Goal: Task Accomplishment & Management: Complete application form

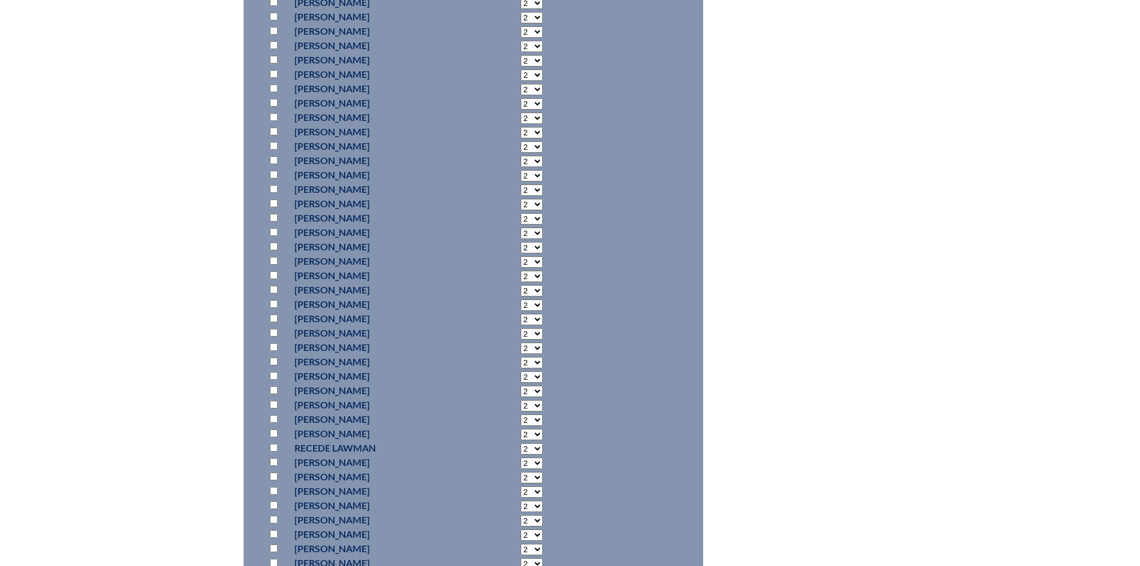
scroll to position [7565, 0]
drag, startPoint x: 272, startPoint y: 290, endPoint x: 357, endPoint y: 281, distance: 84.8
click at [273, 290] on input "checkbox" at bounding box center [274, 292] width 8 height 8
checkbox input "true"
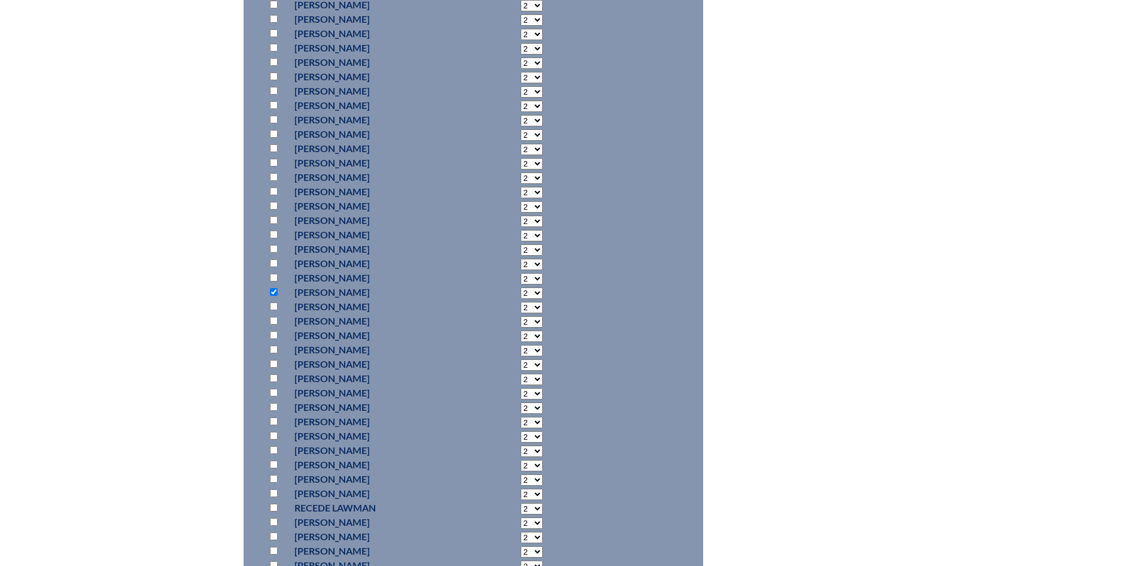
select select "6"
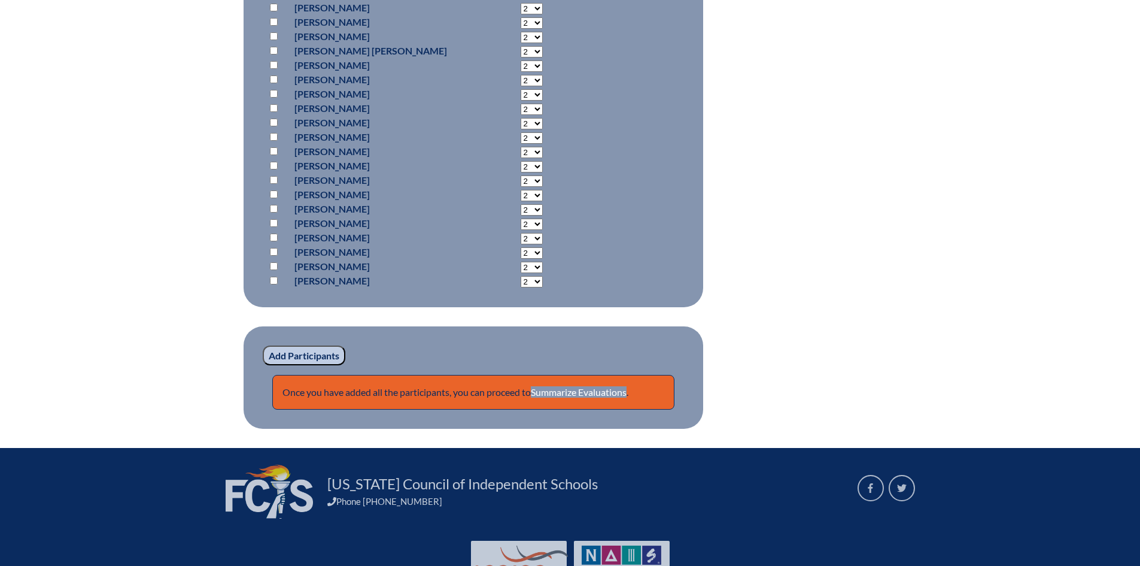
scroll to position [9613, 0]
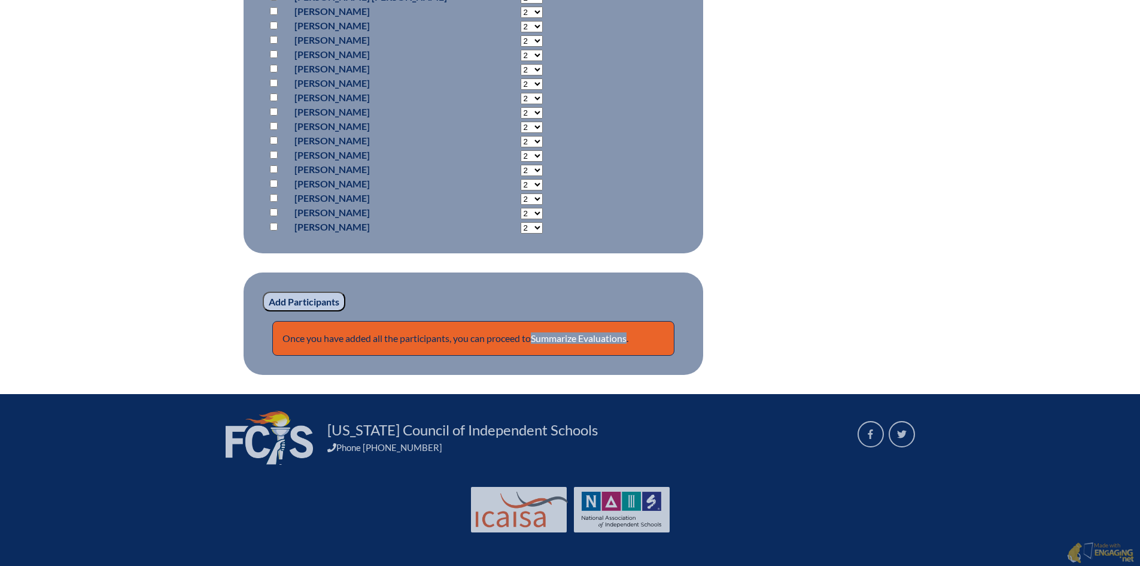
click at [308, 295] on input "Add Participants" at bounding box center [304, 302] width 83 height 20
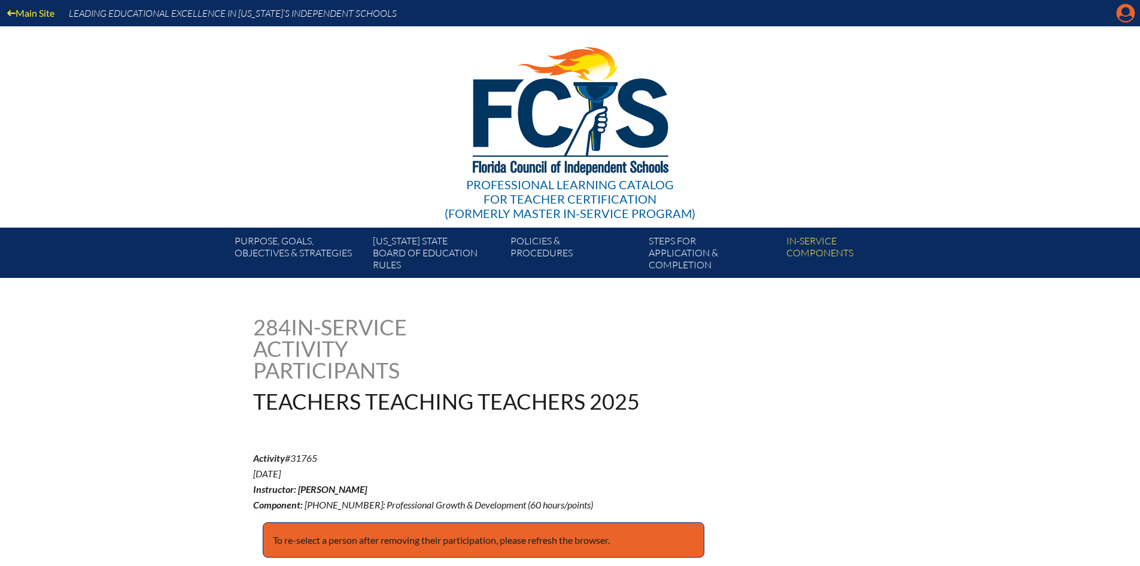
click at [1130, 13] on icon "Manage account" at bounding box center [1125, 13] width 19 height 19
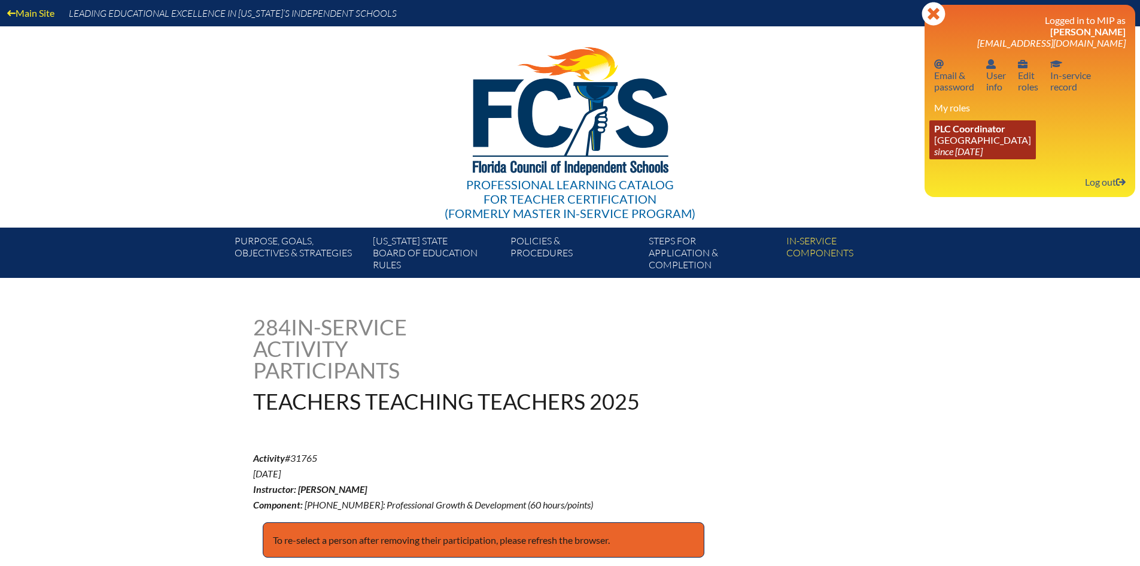
click at [967, 137] on link "PLC Coordinator [GEOGRAPHIC_DATA] since [DATE]" at bounding box center [983, 139] width 107 height 39
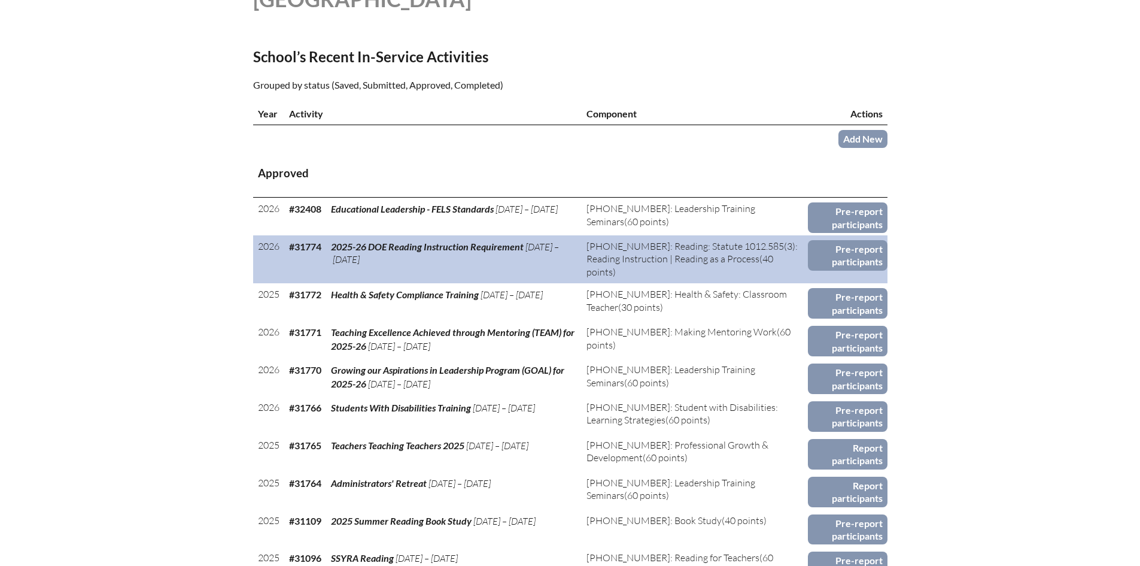
scroll to position [419, 0]
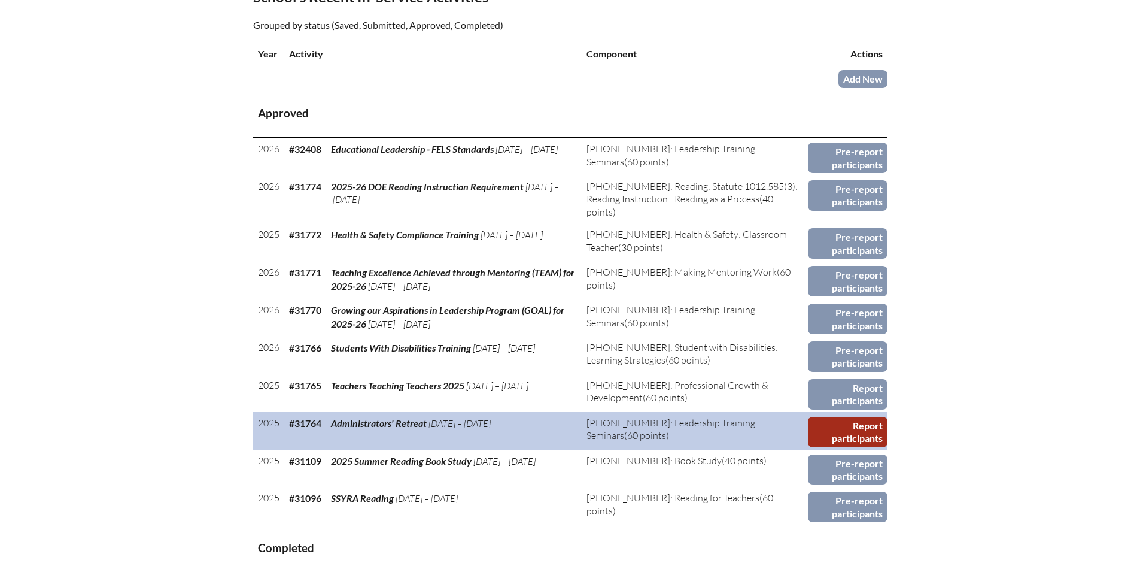
click at [851, 420] on link "Report participants" at bounding box center [848, 432] width 80 height 31
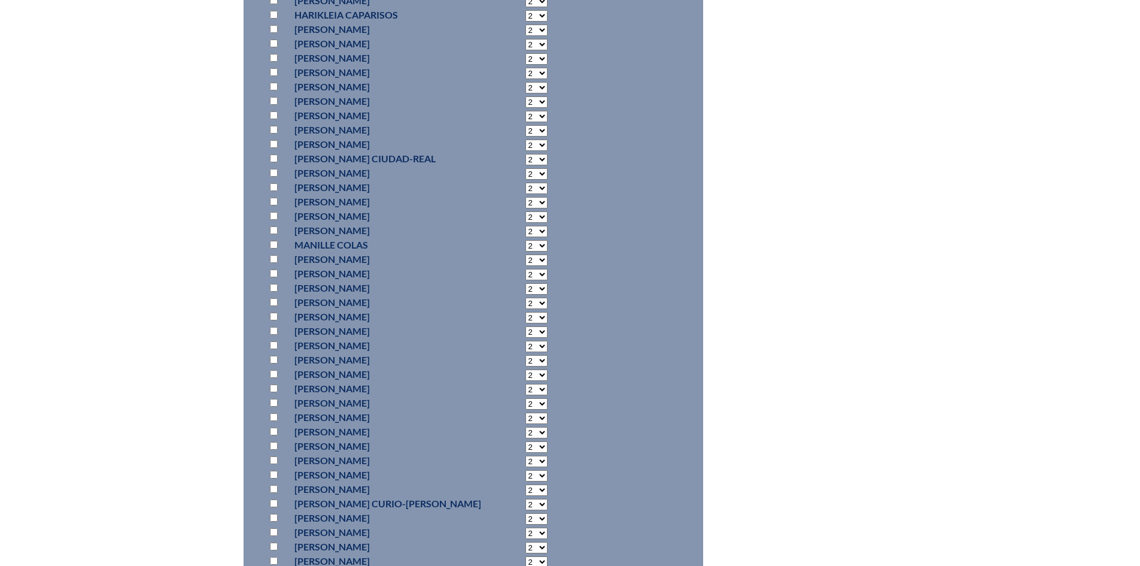
scroll to position [2215, 0]
click at [272, 330] on input "checkbox" at bounding box center [274, 326] width 8 height 8
checkbox input "true"
select select "6"
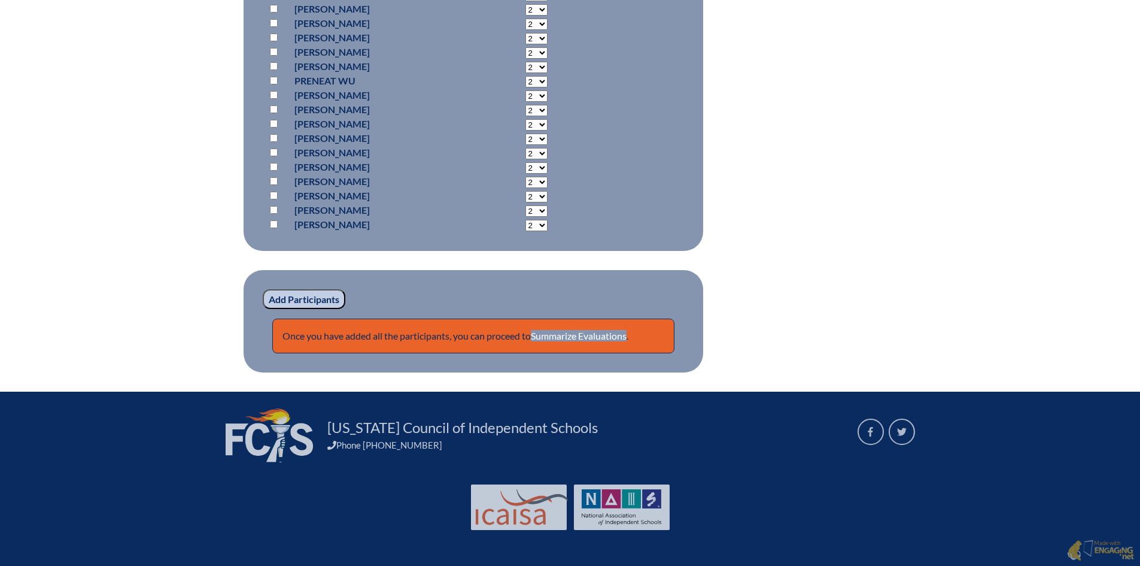
click at [301, 299] on input "Add Participants" at bounding box center [304, 299] width 83 height 20
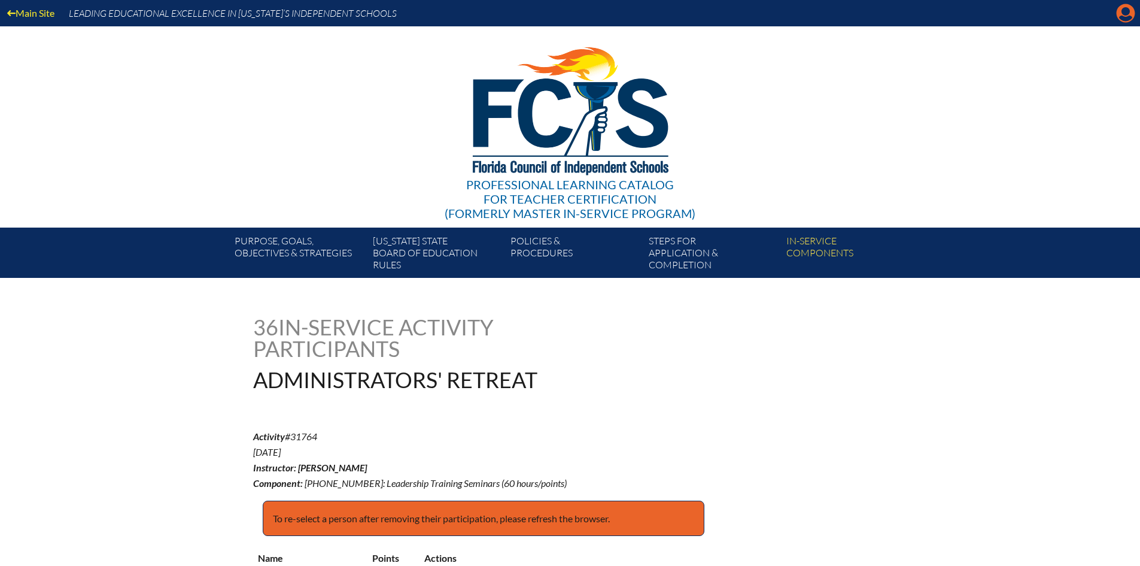
click at [1122, 13] on icon "Manage account" at bounding box center [1125, 13] width 19 height 19
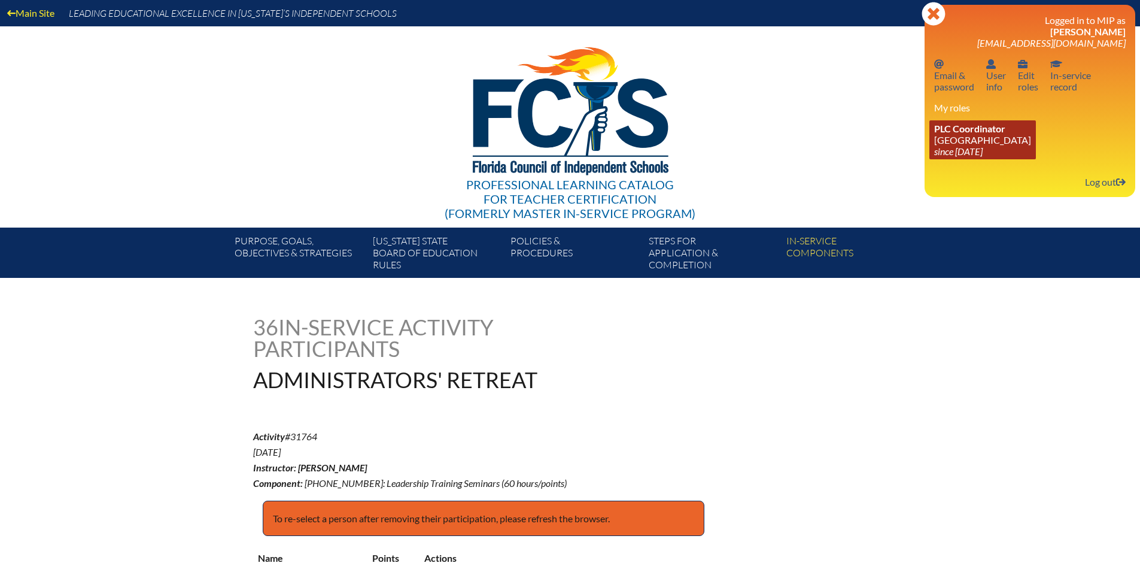
click at [971, 133] on span "PLC Coordinator" at bounding box center [969, 128] width 71 height 11
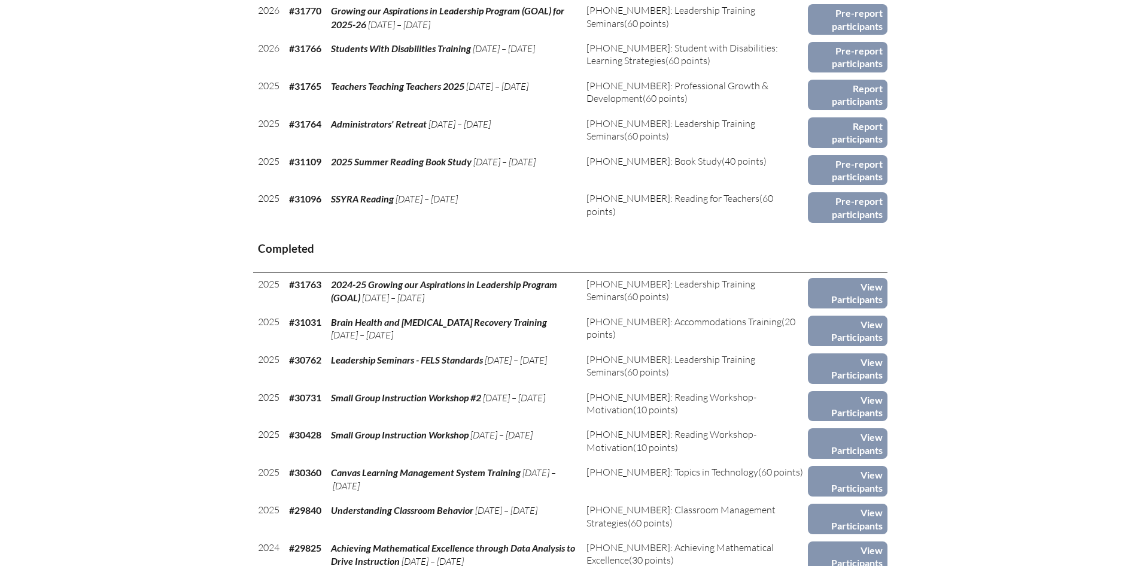
scroll to position [539, 0]
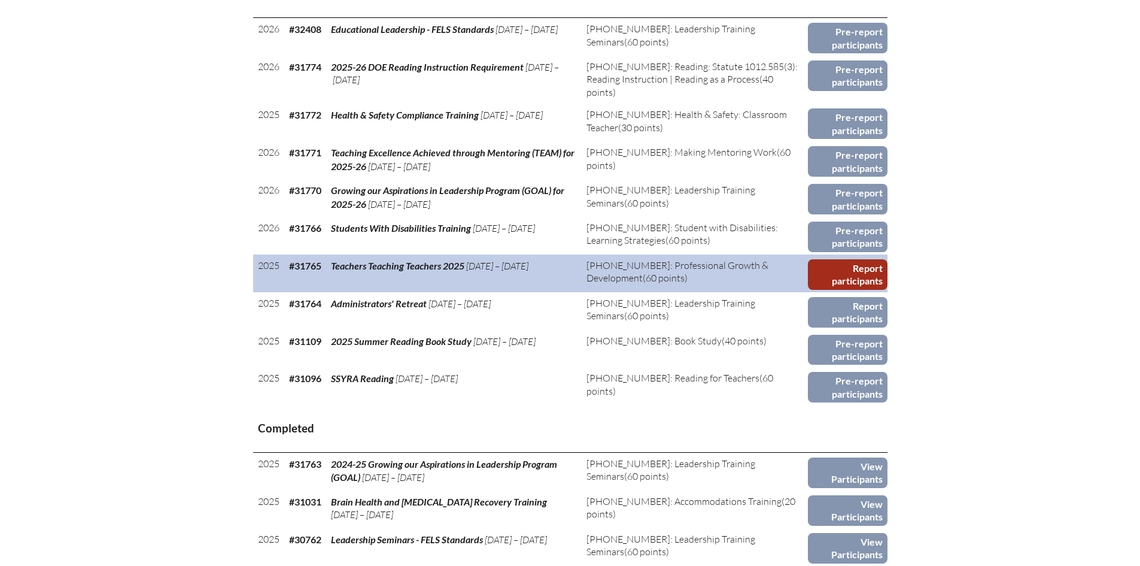
click at [848, 267] on link "Report participants" at bounding box center [848, 274] width 80 height 31
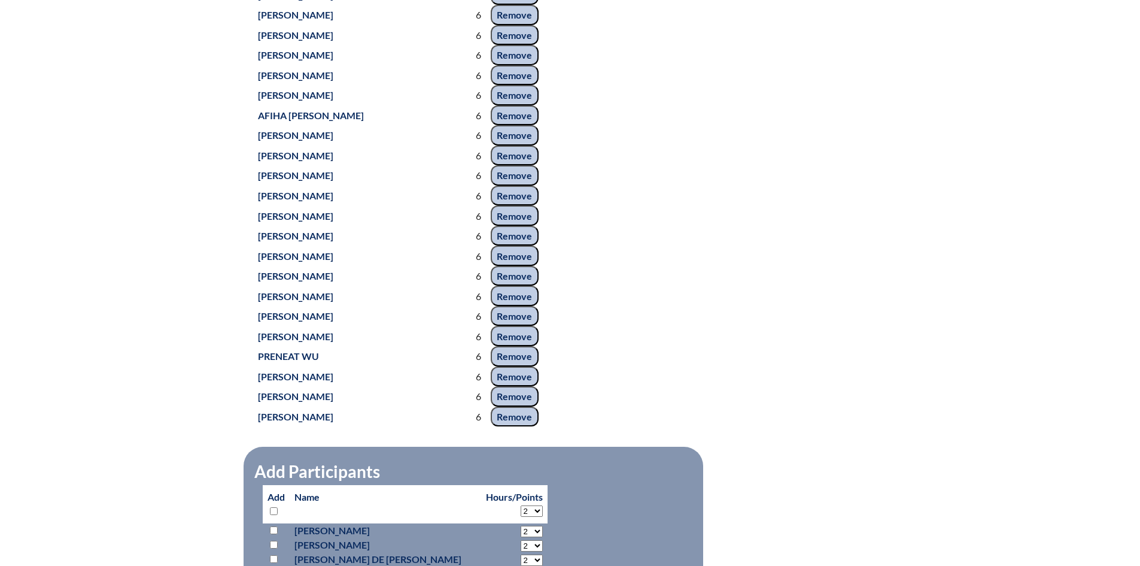
scroll to position [6166, 0]
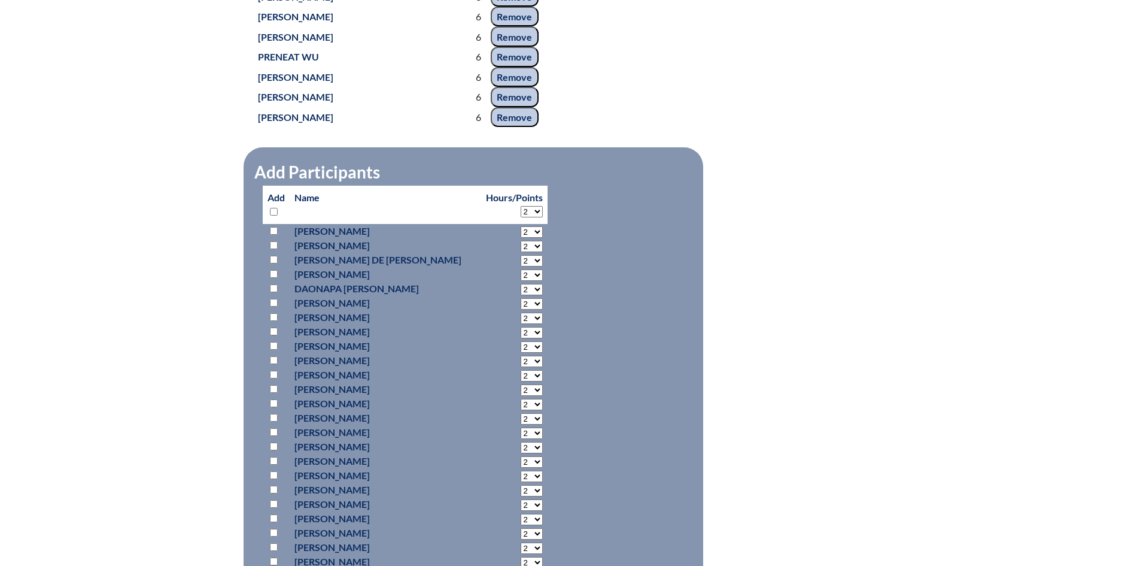
click at [521, 207] on select "2 3 4 5 6 7 8 9 10 11 12 13 14 15 16 17 18 19 20 21 22 23 24 25 26 27 28 29 30 …" at bounding box center [532, 211] width 22 height 11
select select "6"
click at [521, 206] on select "2 3 4 5 6 7 8 9 10 11 12 13 14 15 16 17 18 19 20 21 22 23 24 25 26 27 28 29 30 …" at bounding box center [532, 211] width 22 height 11
select select "6"
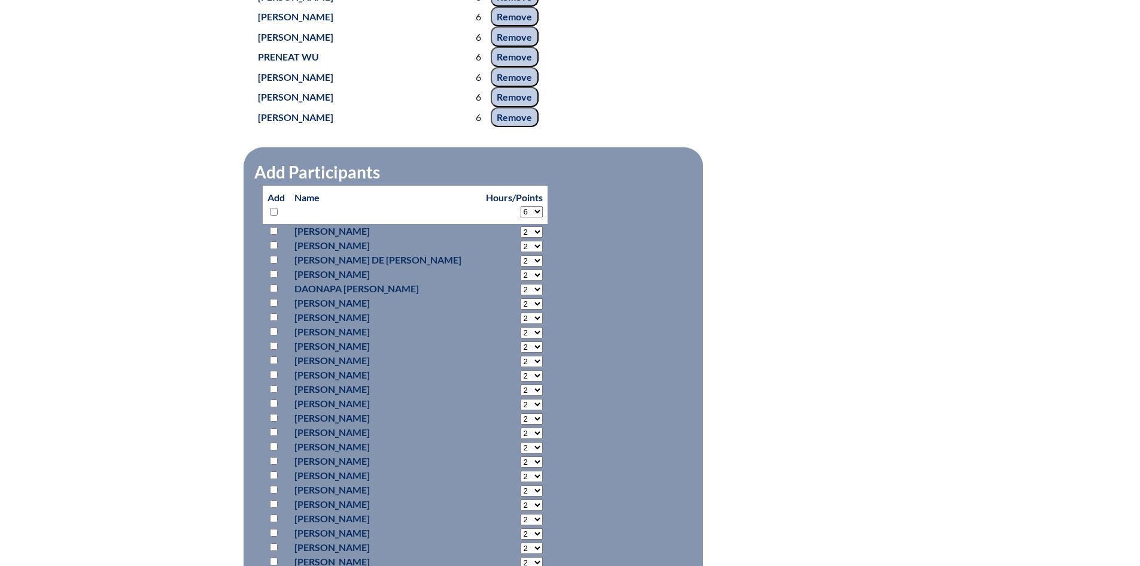
select select "6"
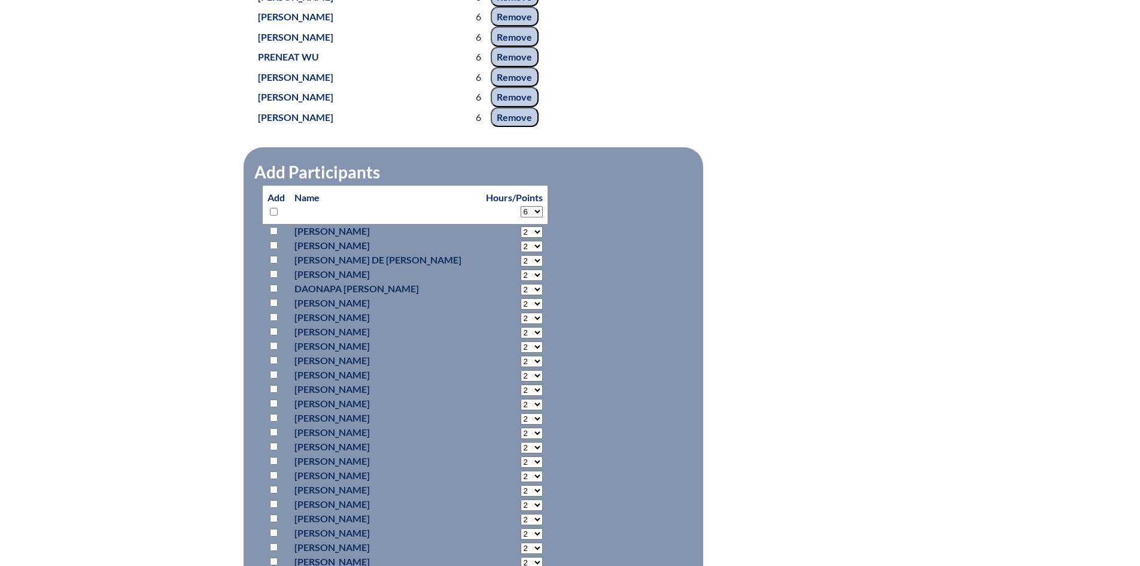
select select "6"
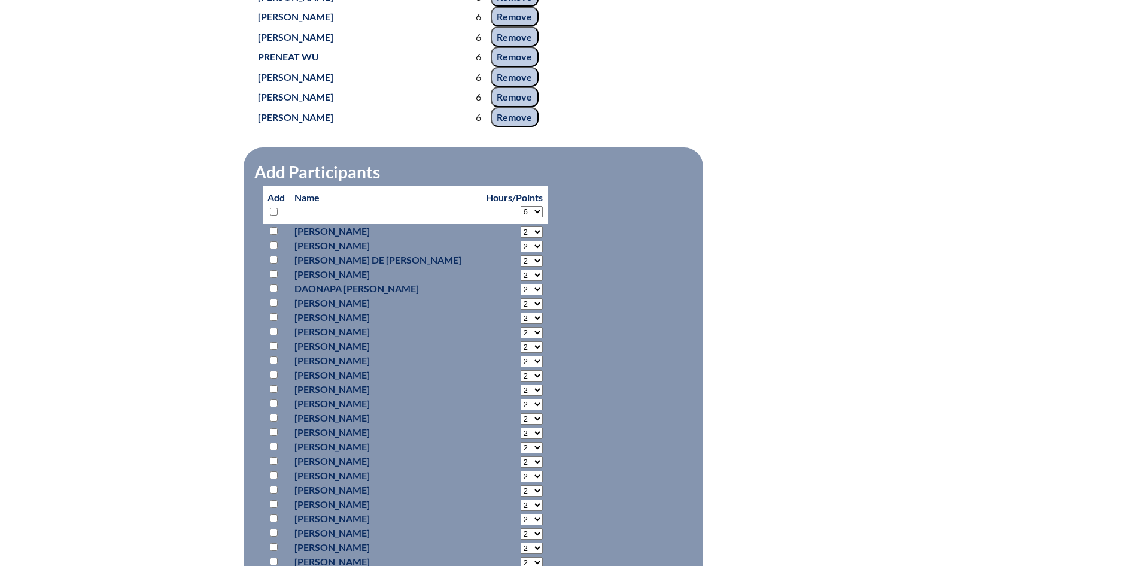
select select "6"
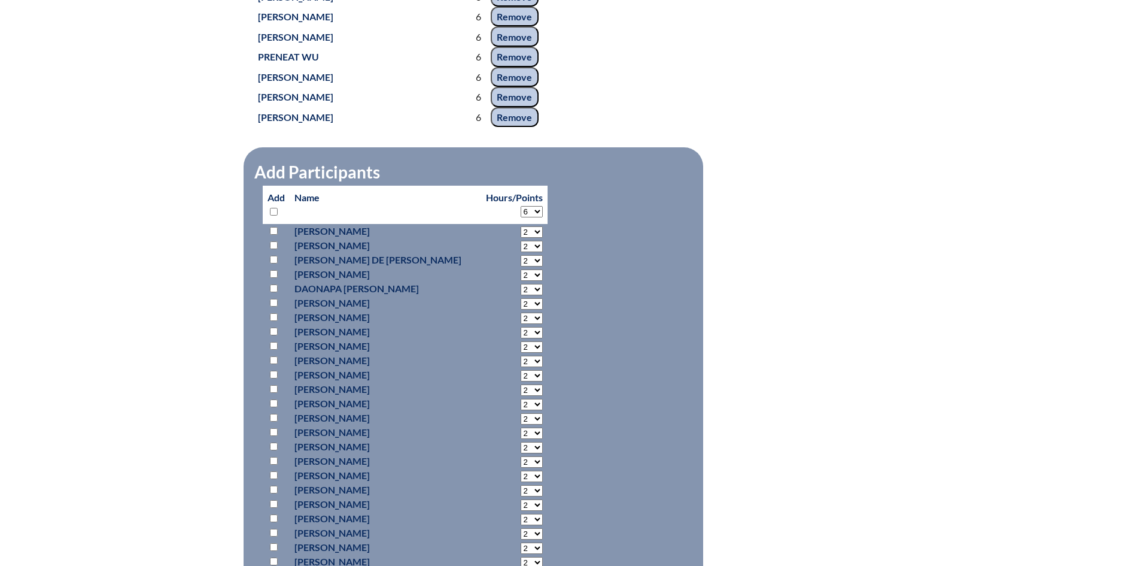
select select "6"
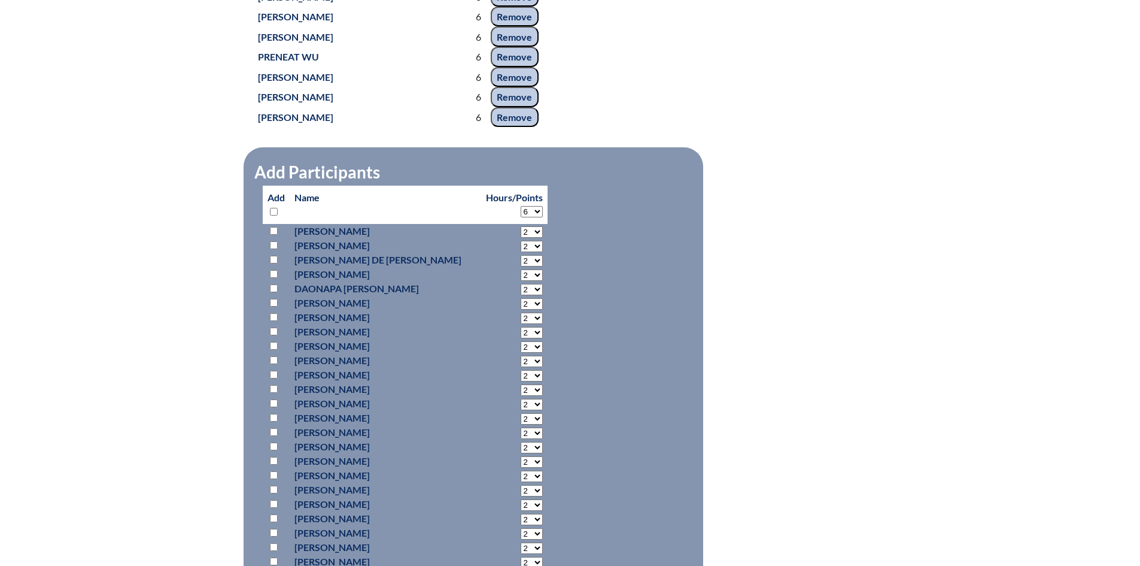
select select "6"
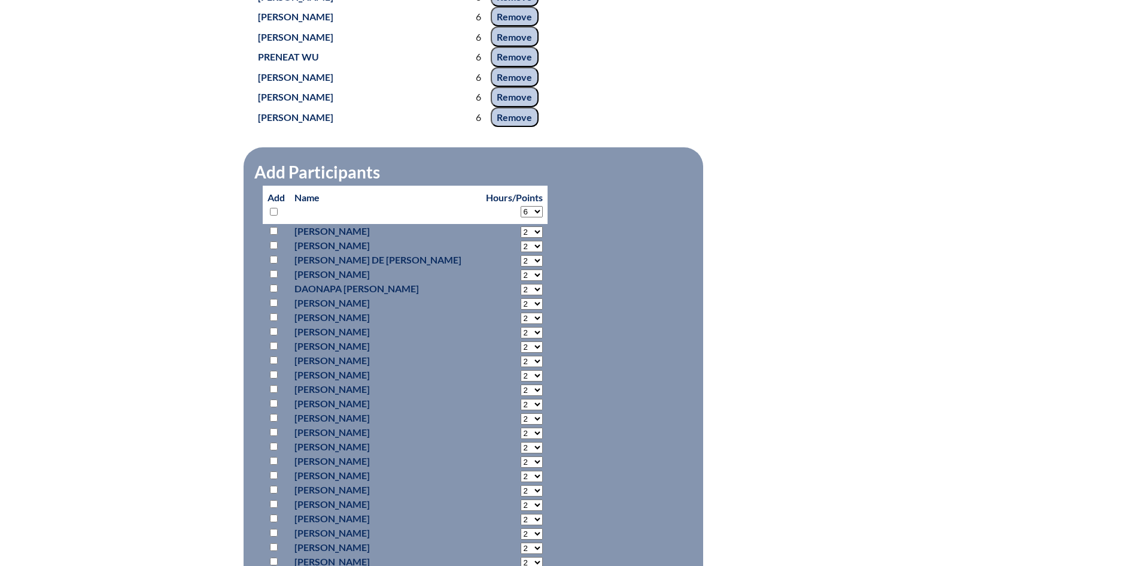
select select "6"
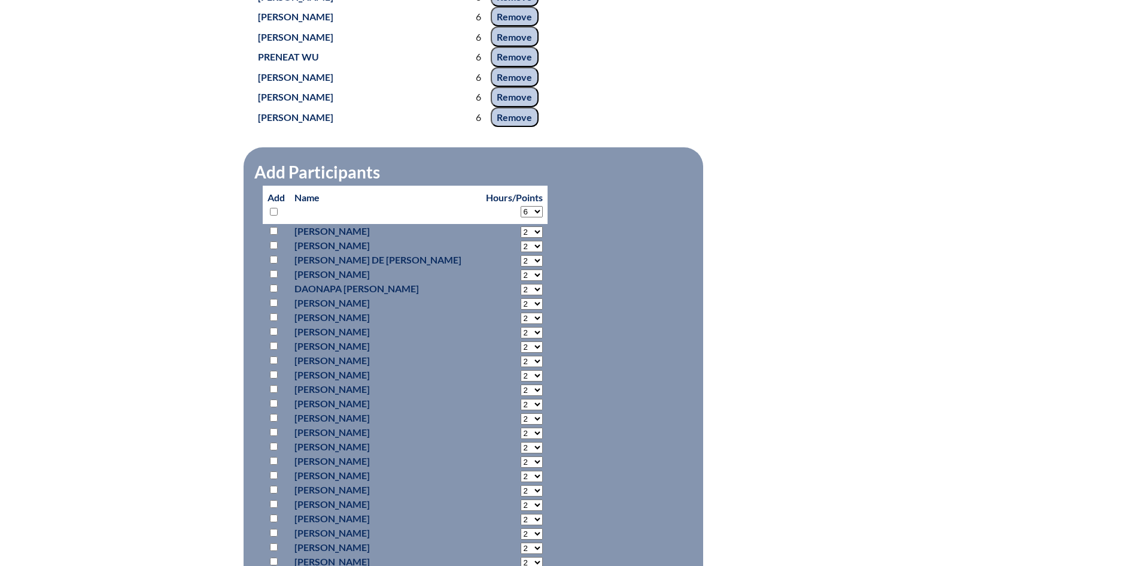
select select "6"
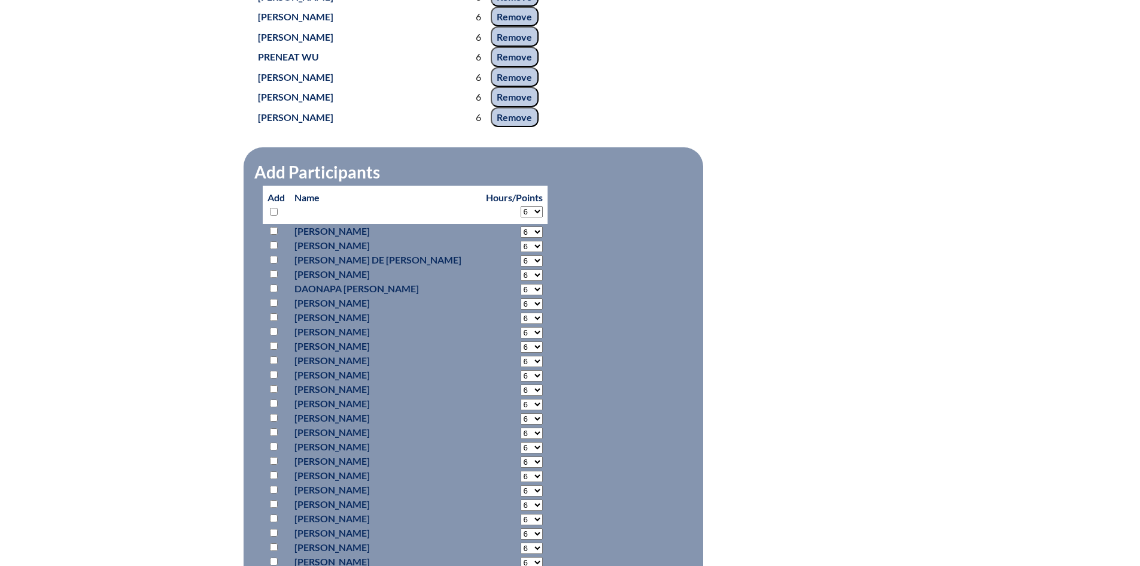
select select "6"
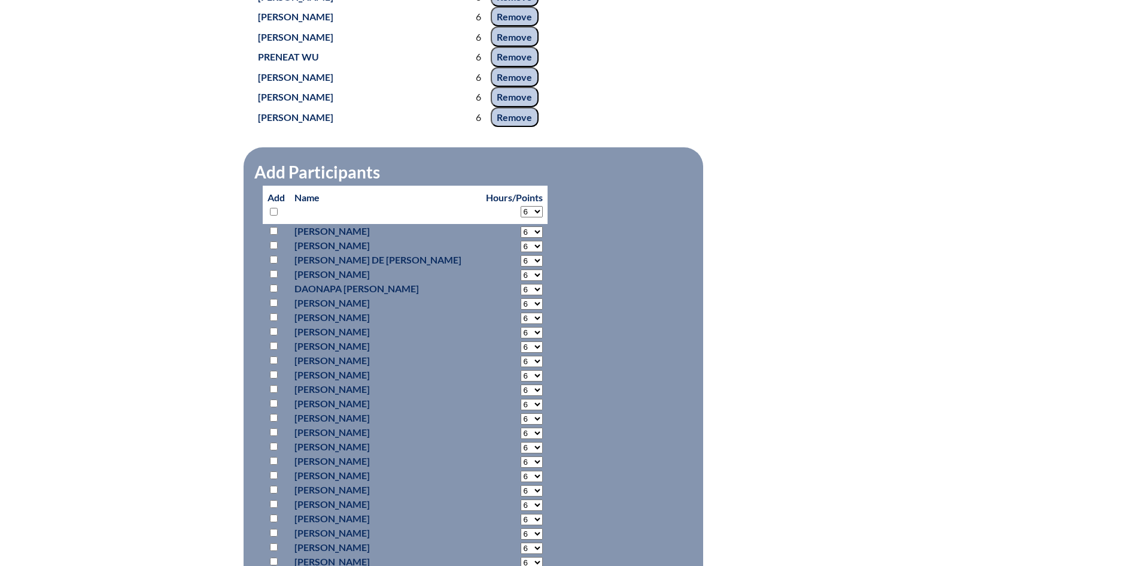
select select "6"
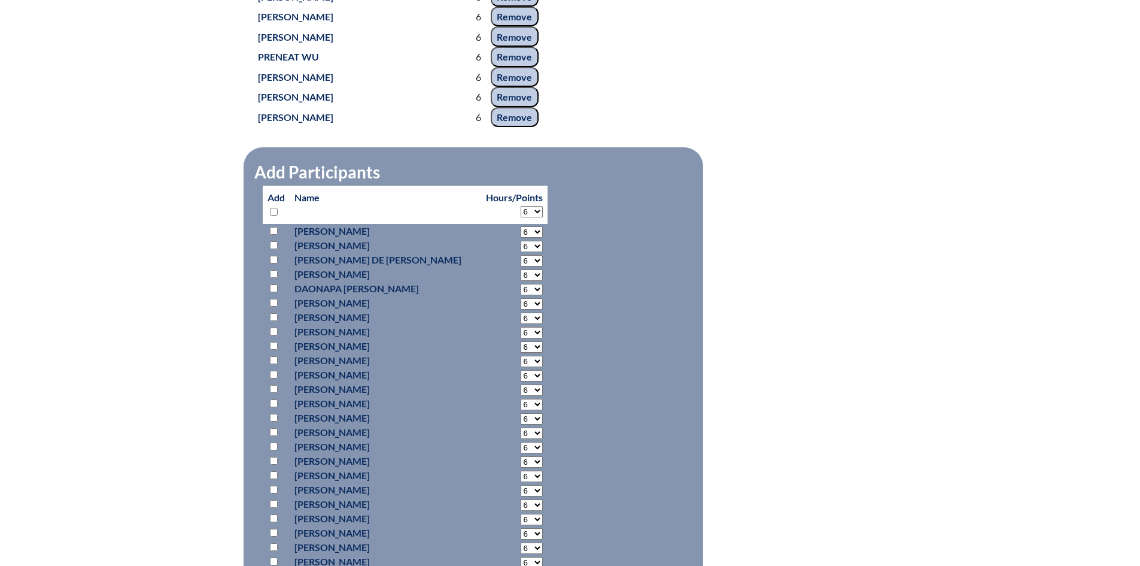
select select "6"
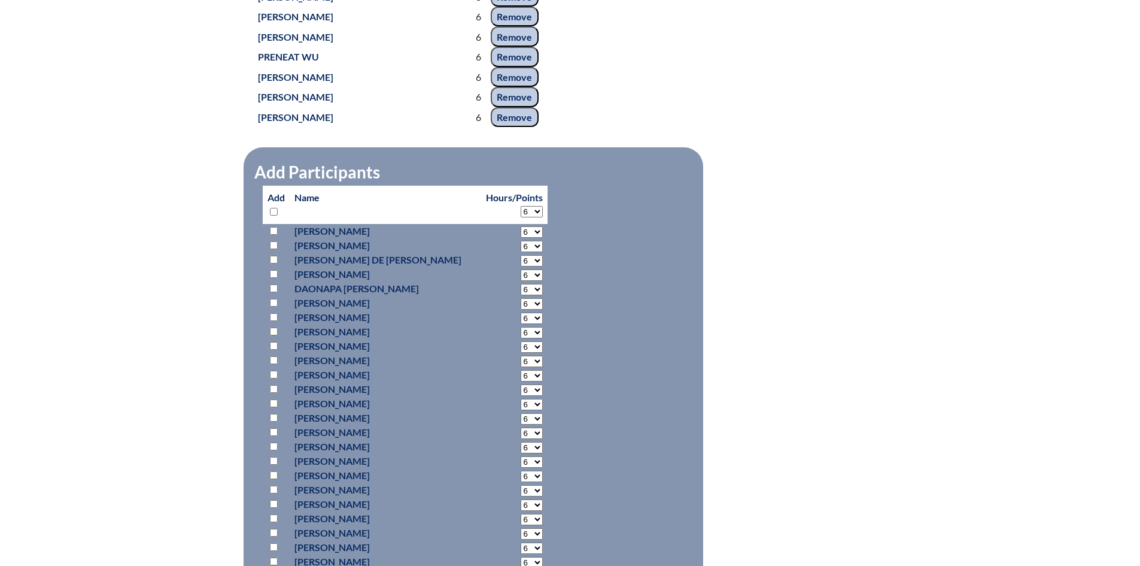
select select "6"
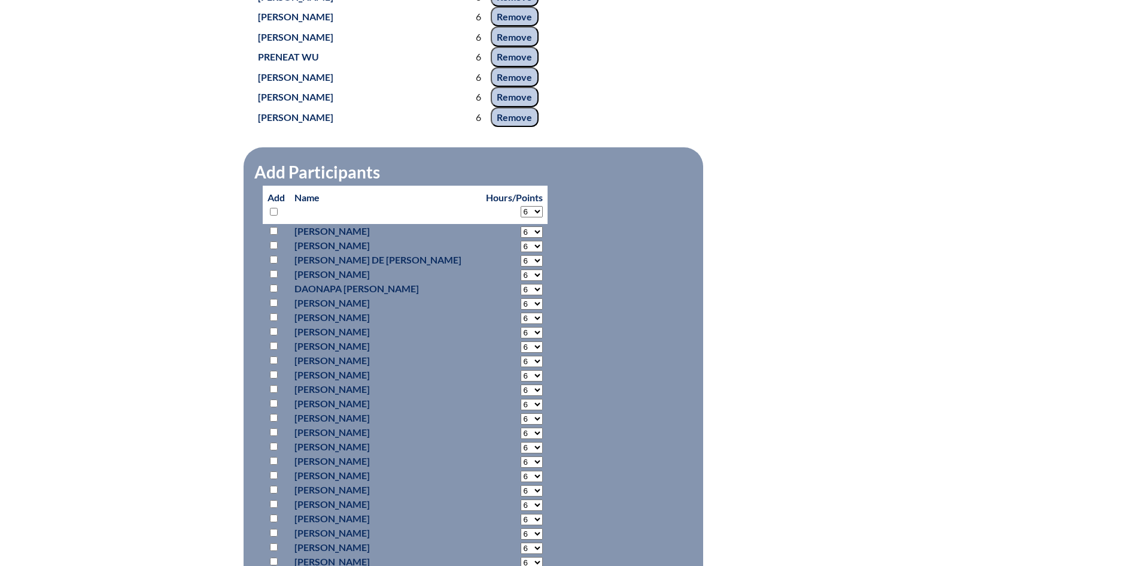
select select "6"
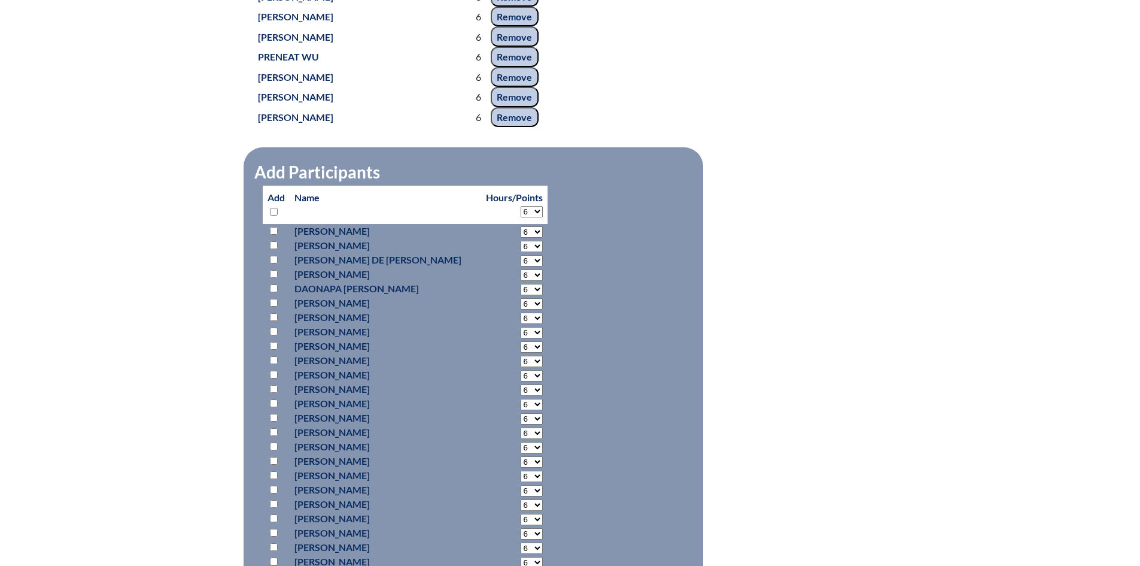
select select "6"
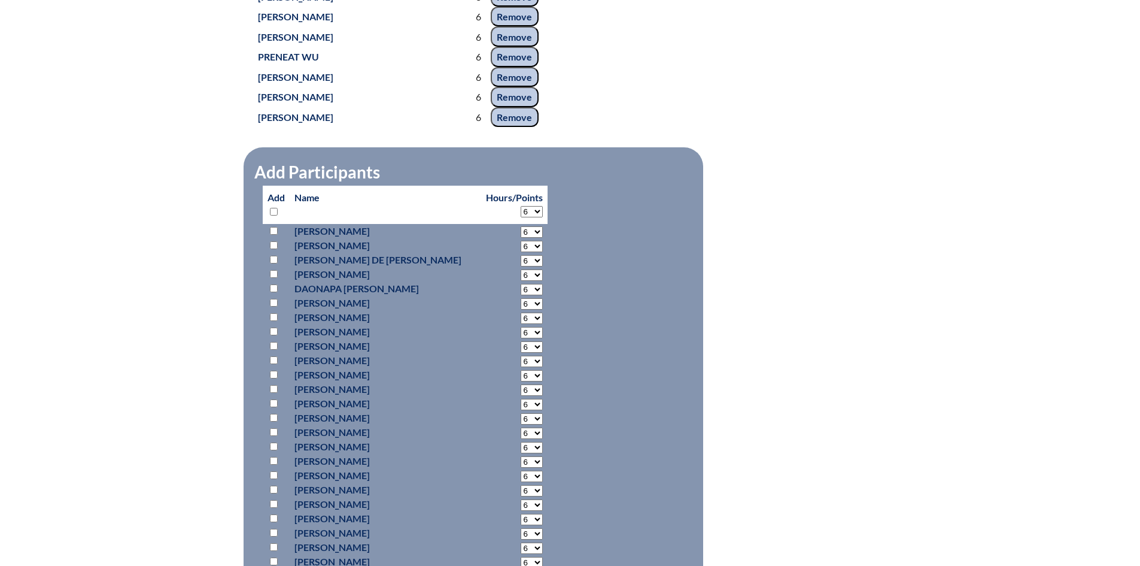
select select "6"
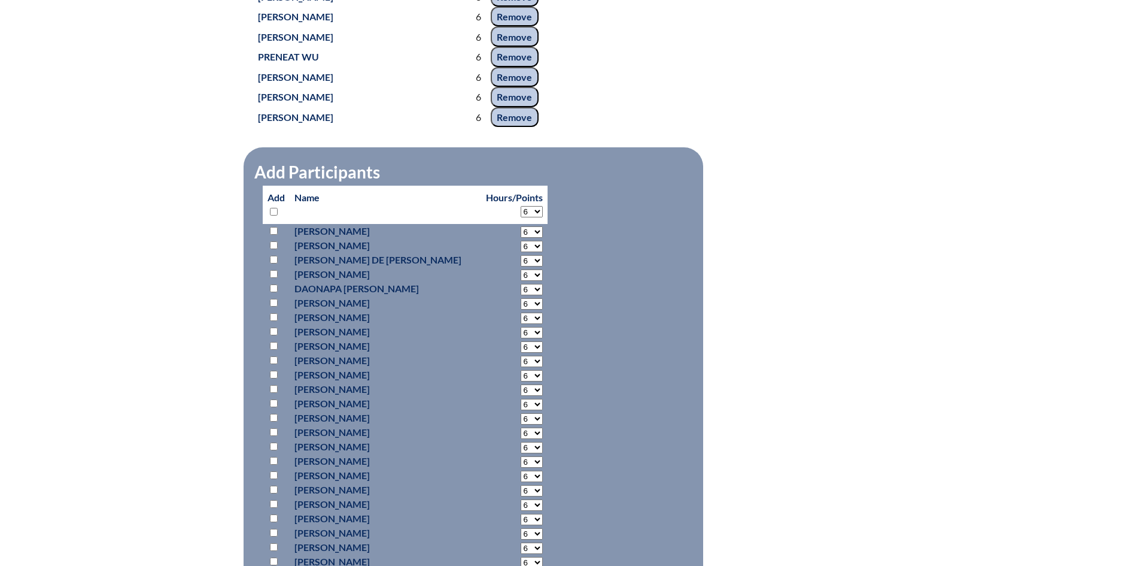
select select "6"
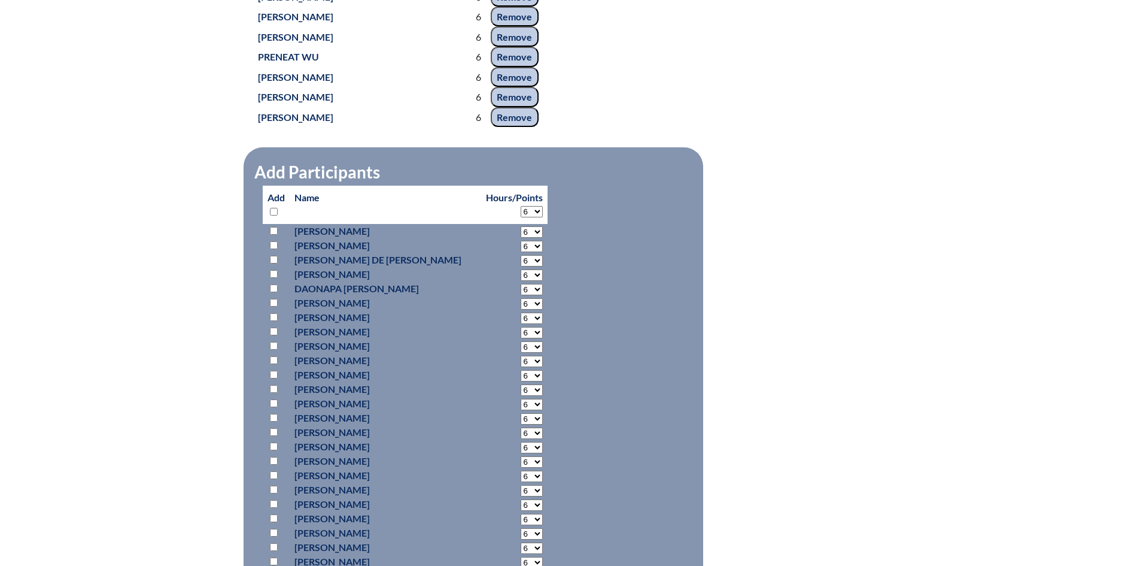
select select "6"
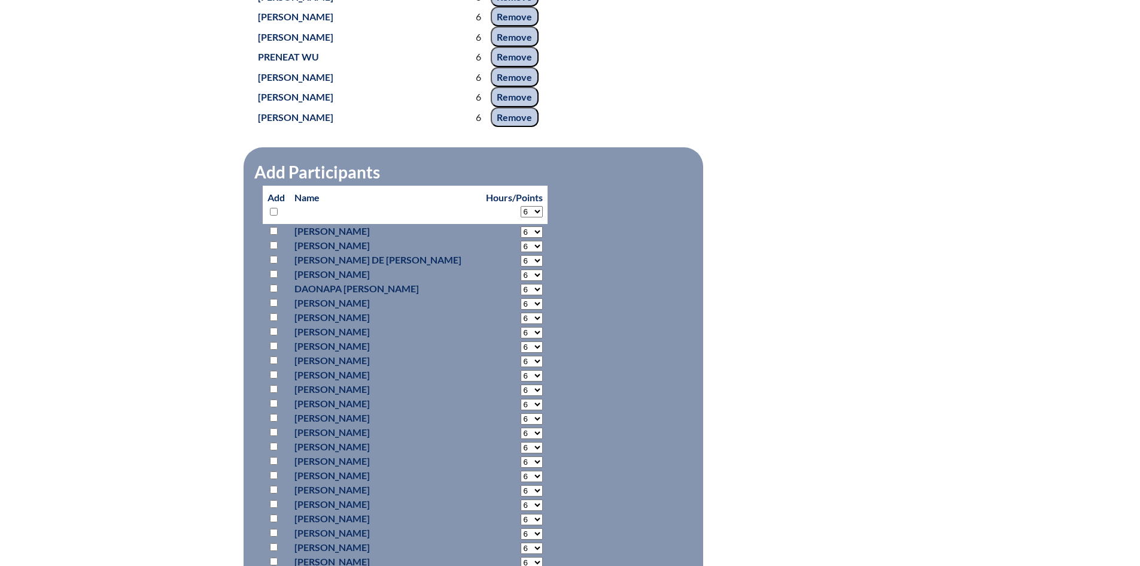
select select "6"
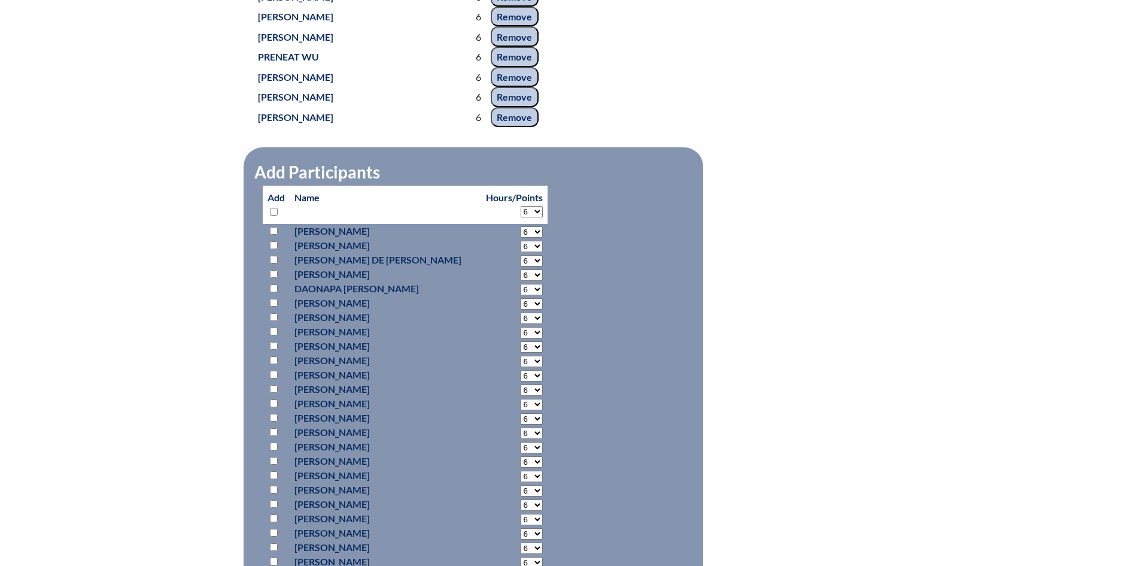
select select "6"
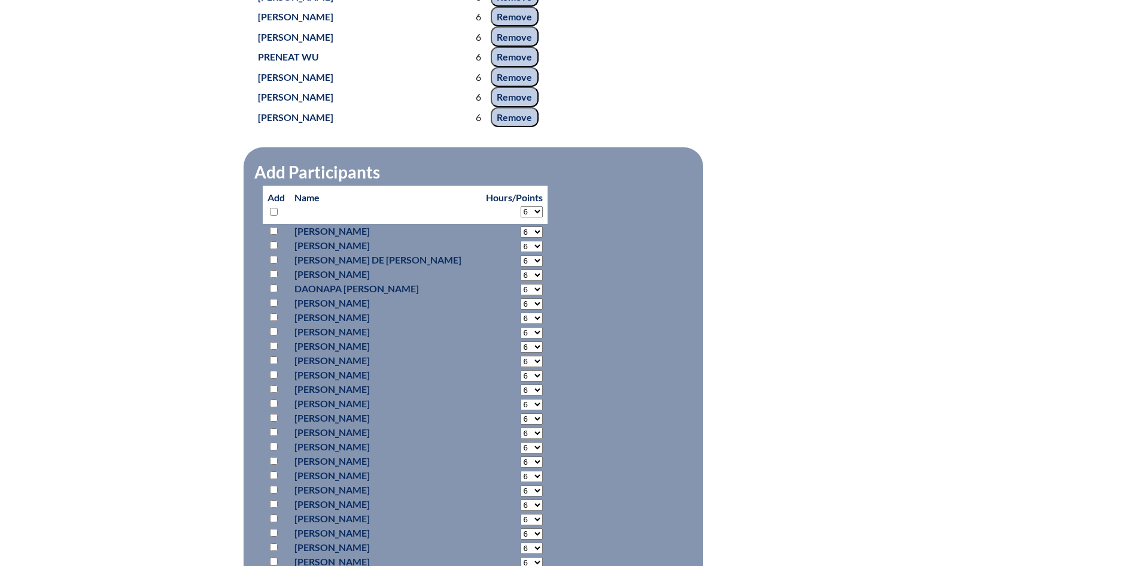
select select "6"
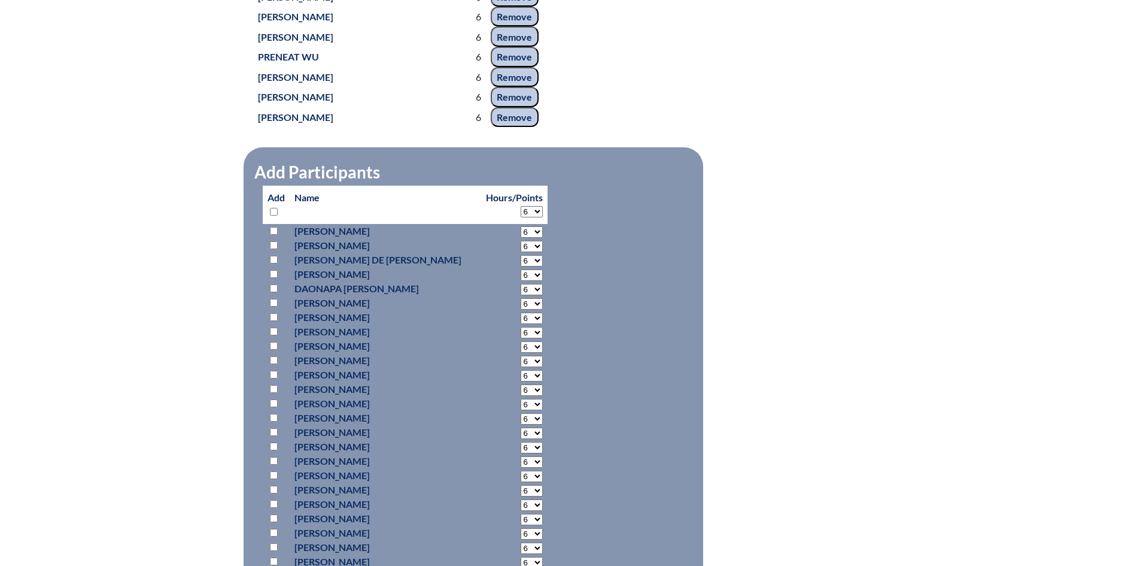
select select "6"
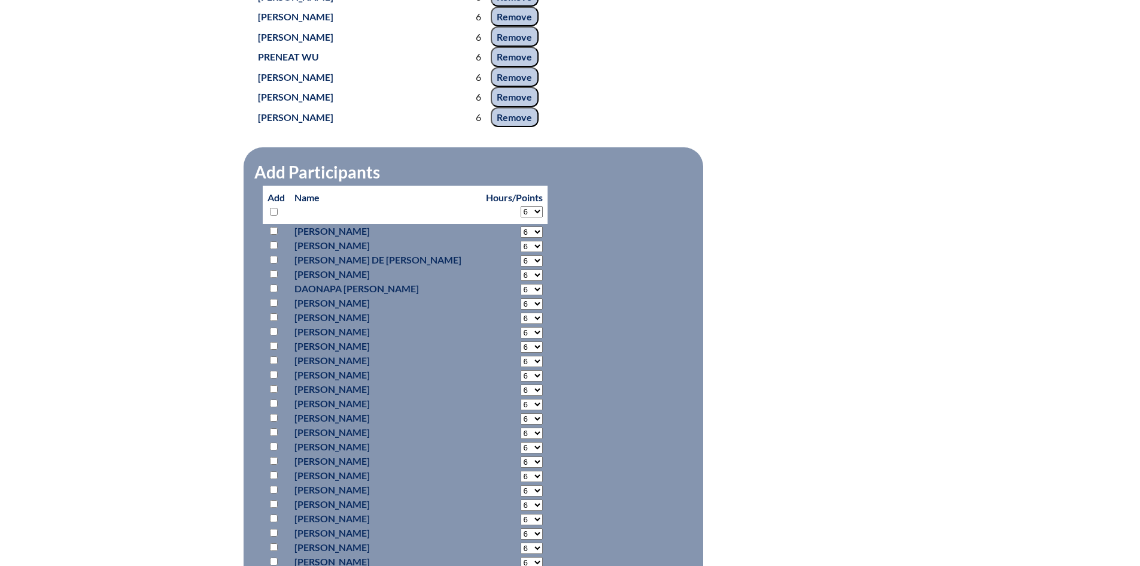
select select "6"
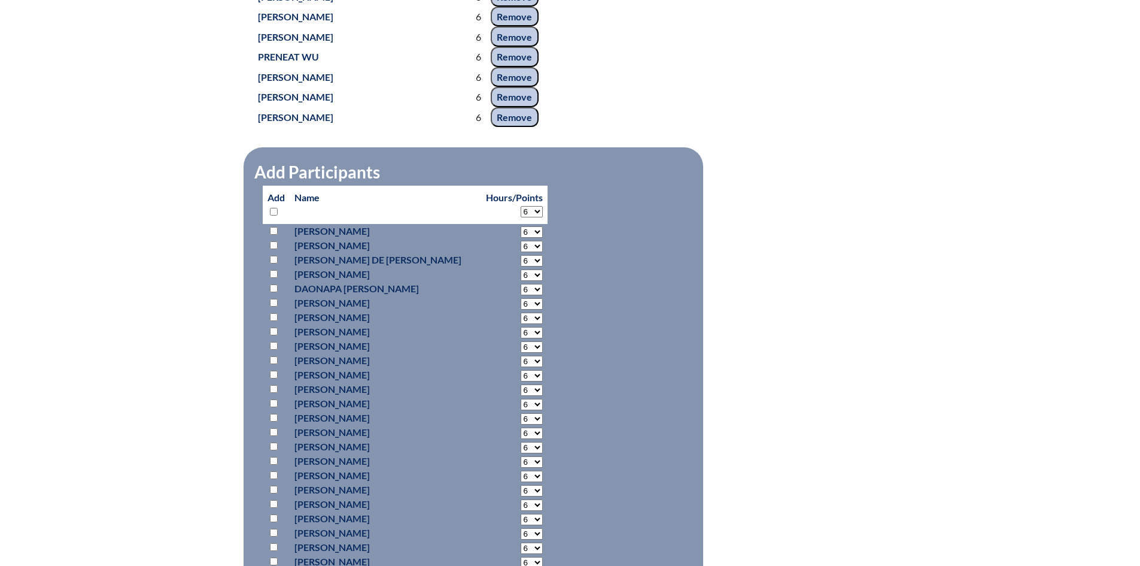
select select "6"
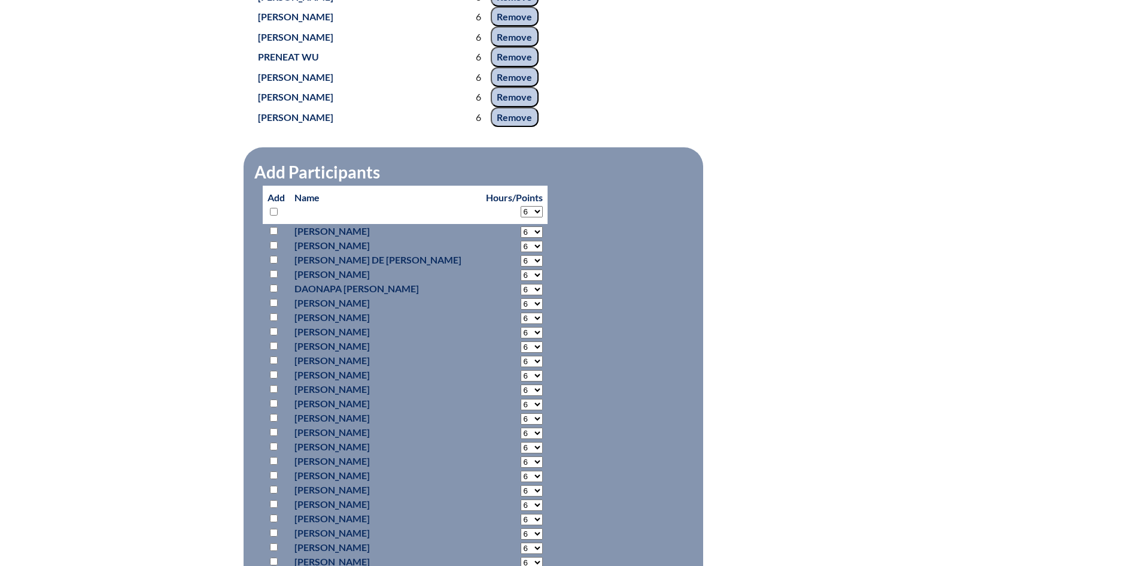
select select "6"
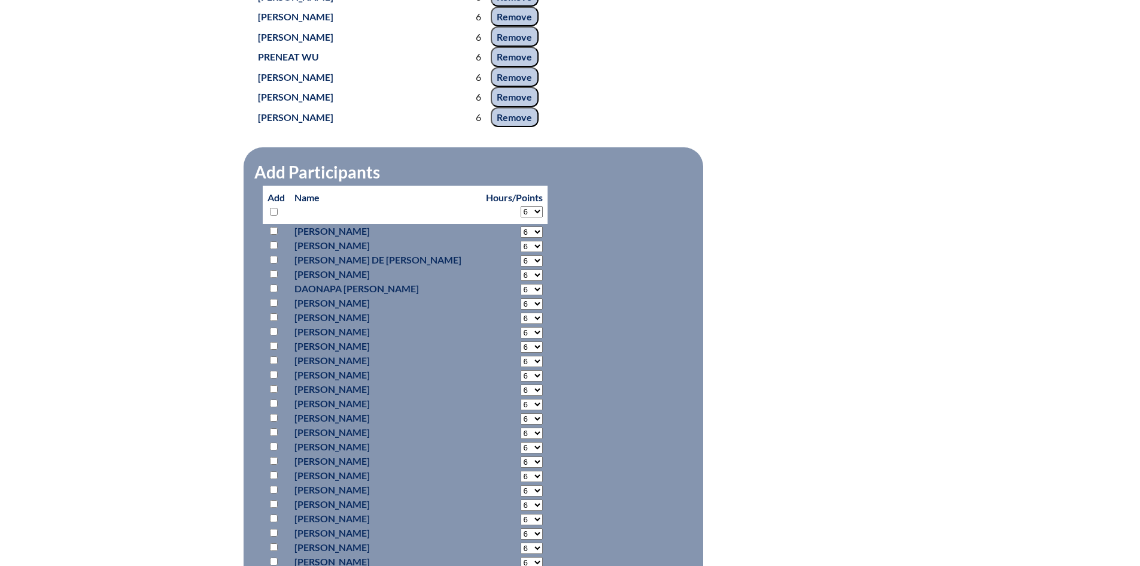
select select "6"
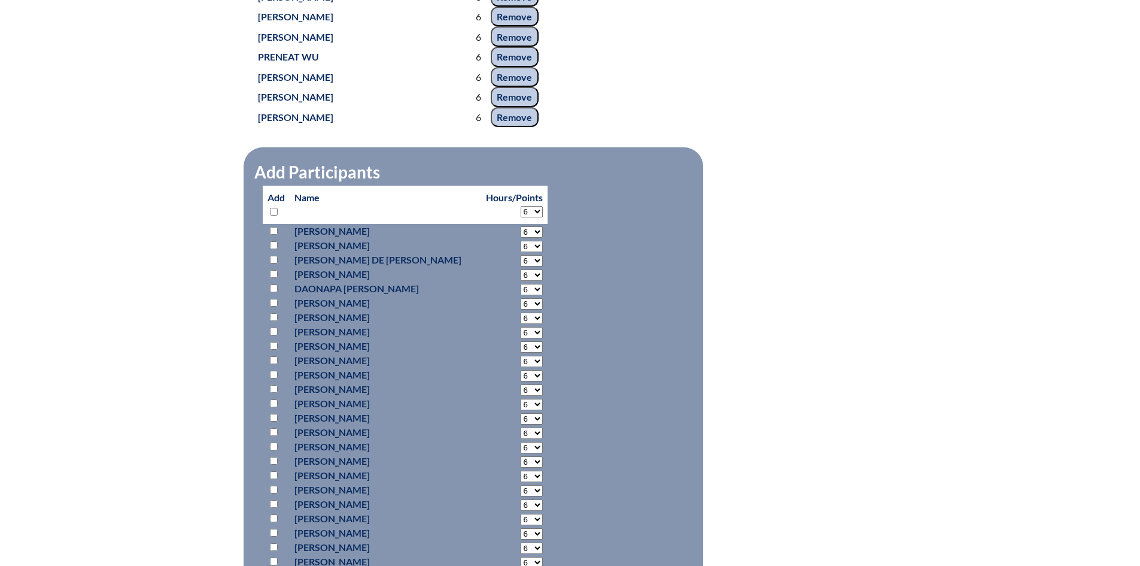
select select "6"
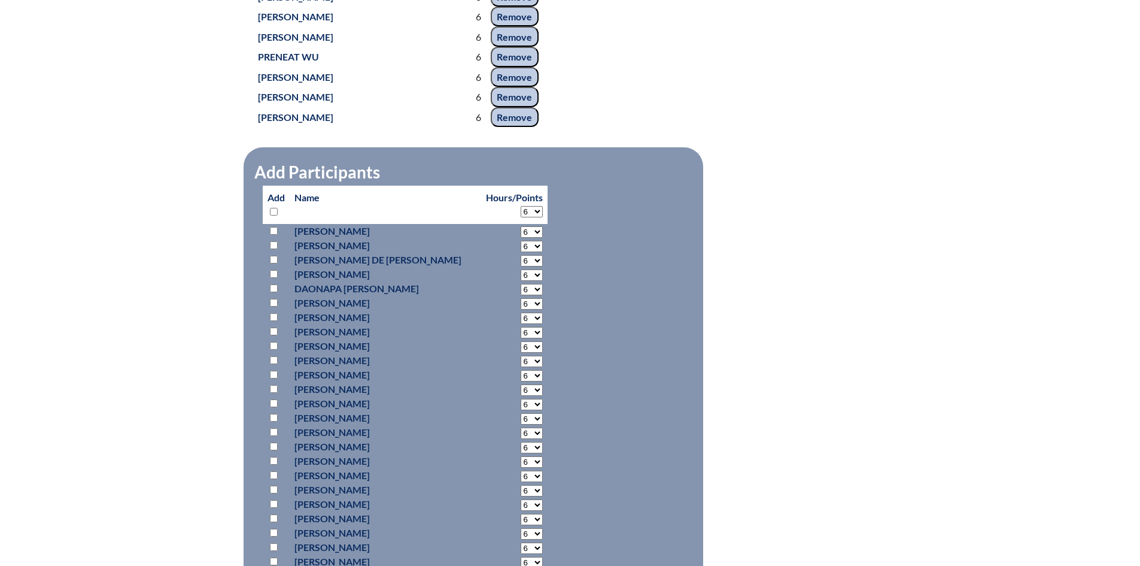
select select "6"
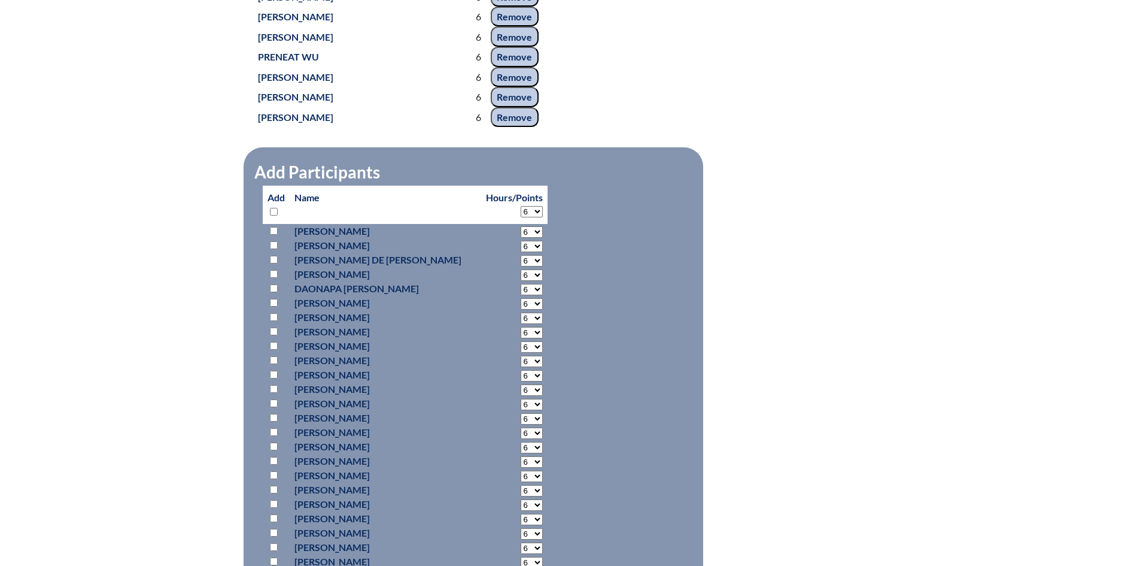
select select "6"
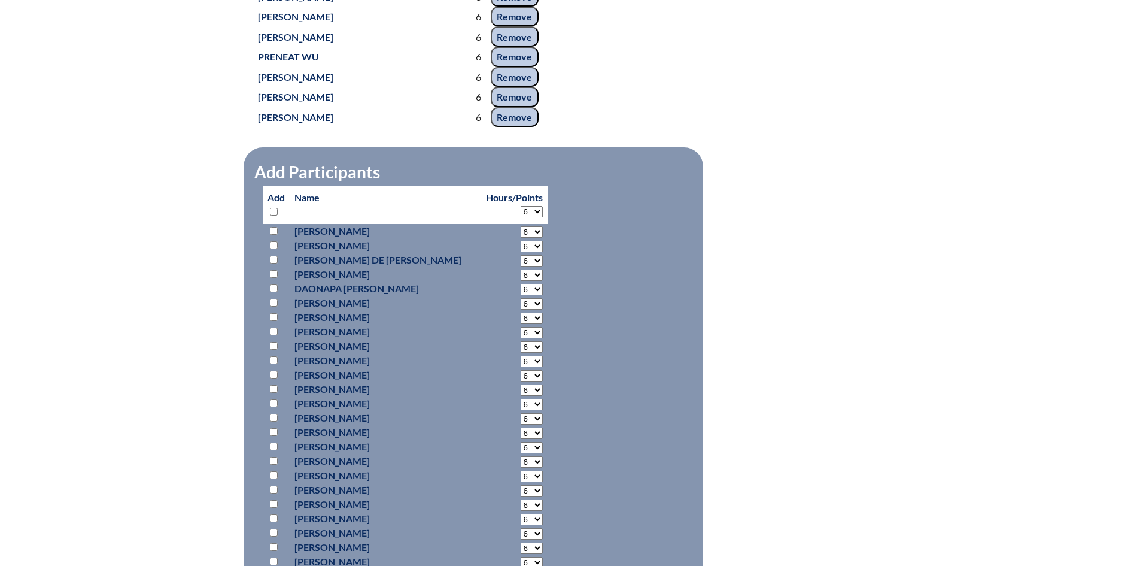
select select "6"
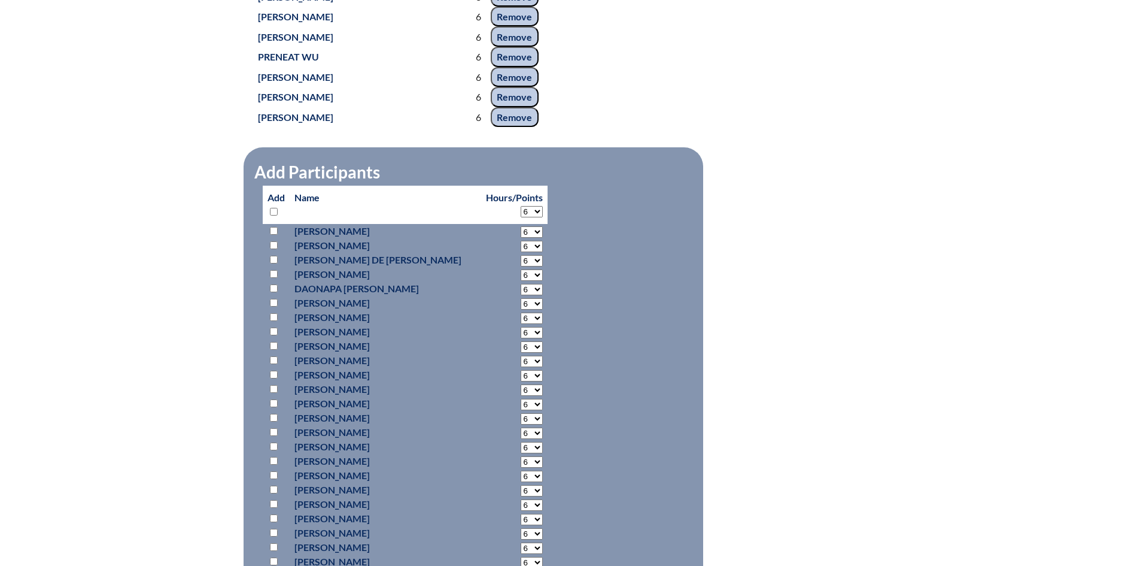
select select "6"
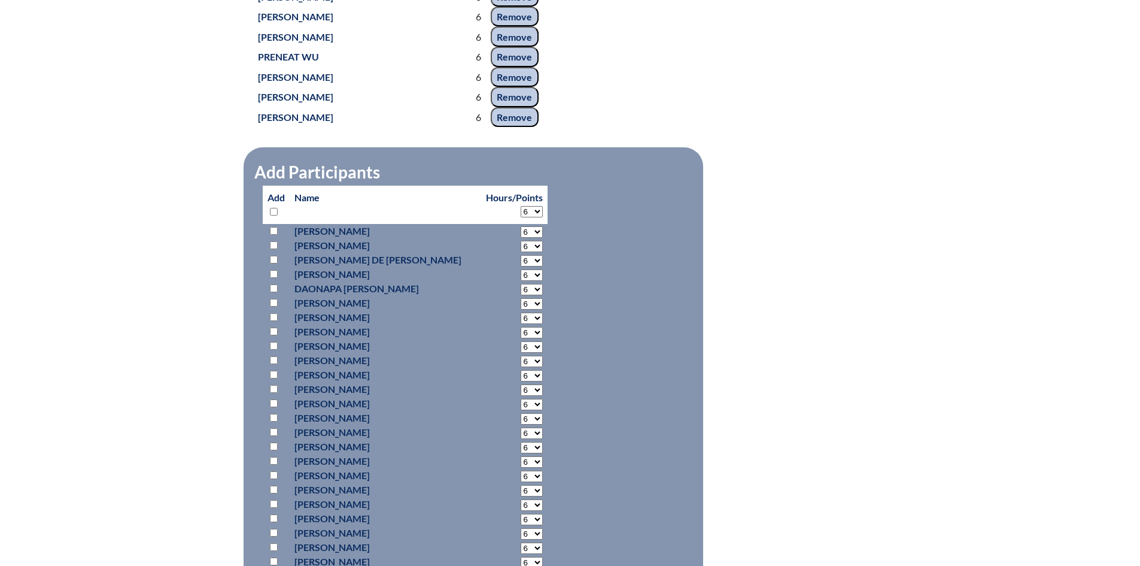
select select "6"
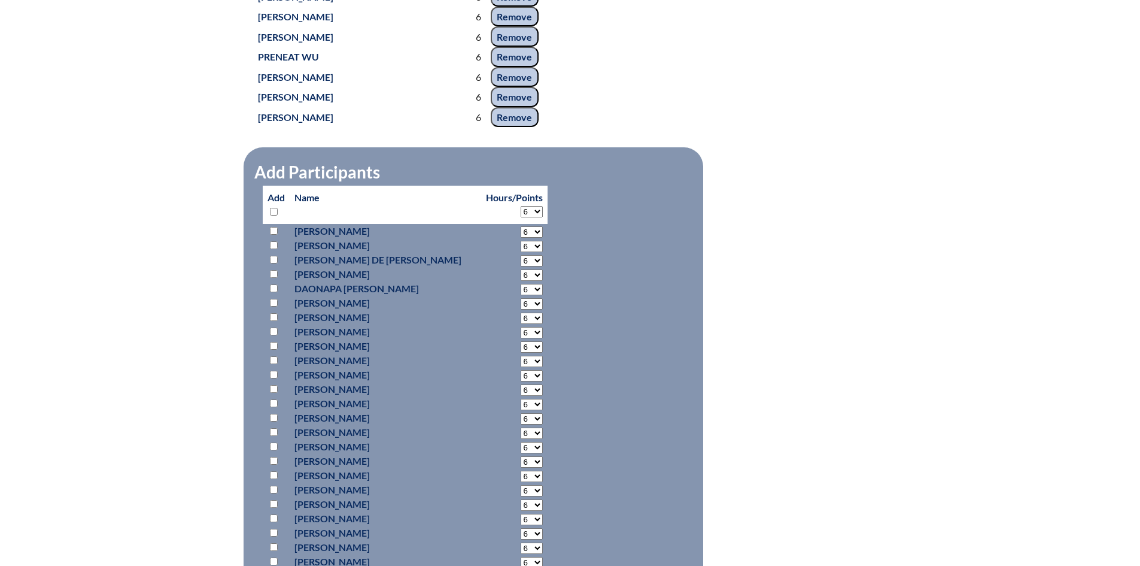
select select "6"
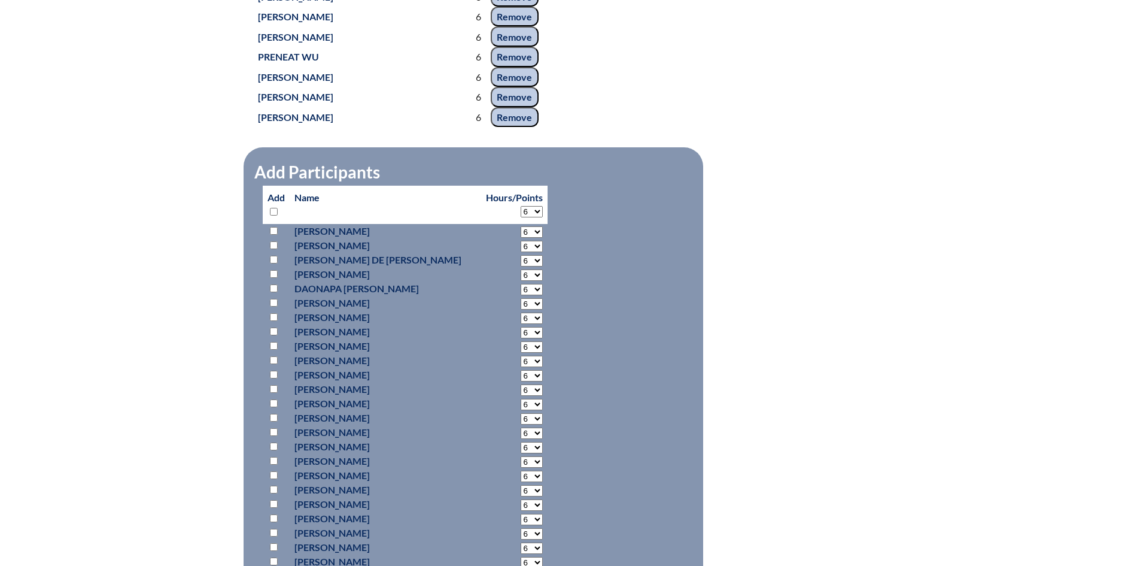
select select "6"
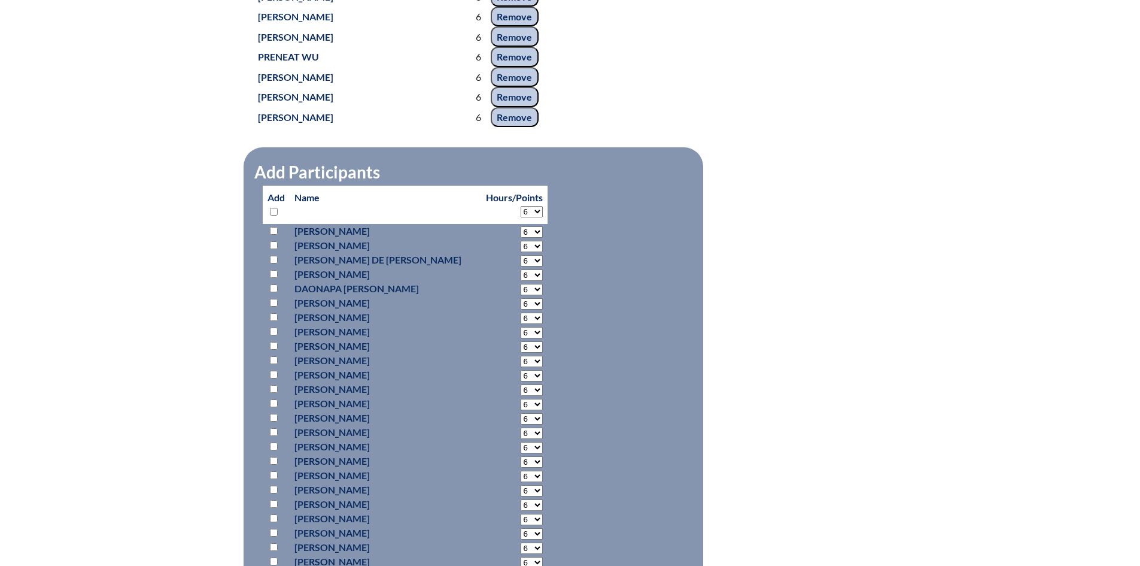
select select "6"
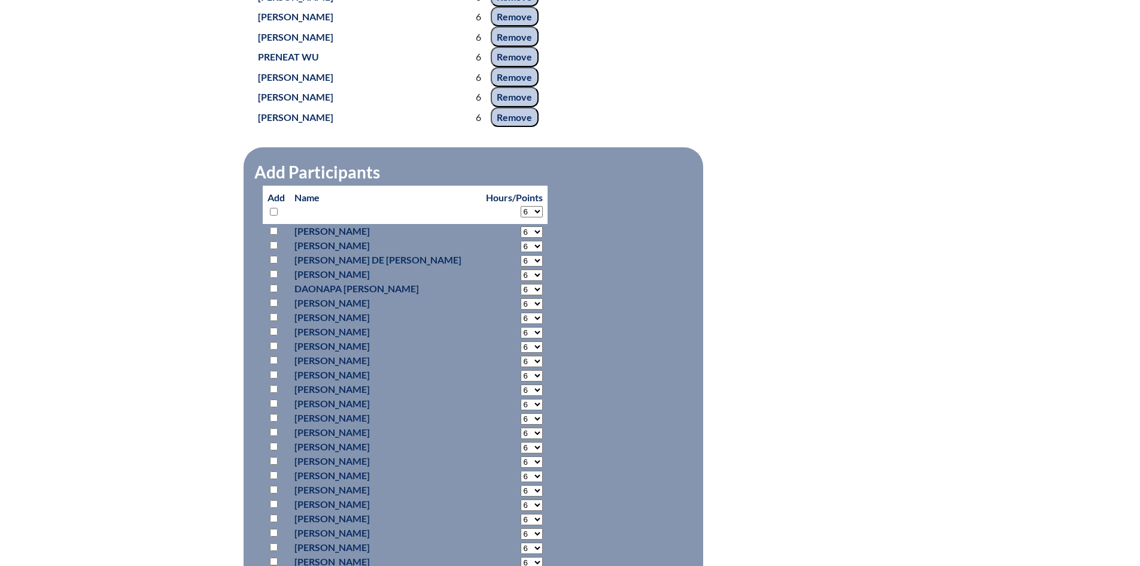
select select "6"
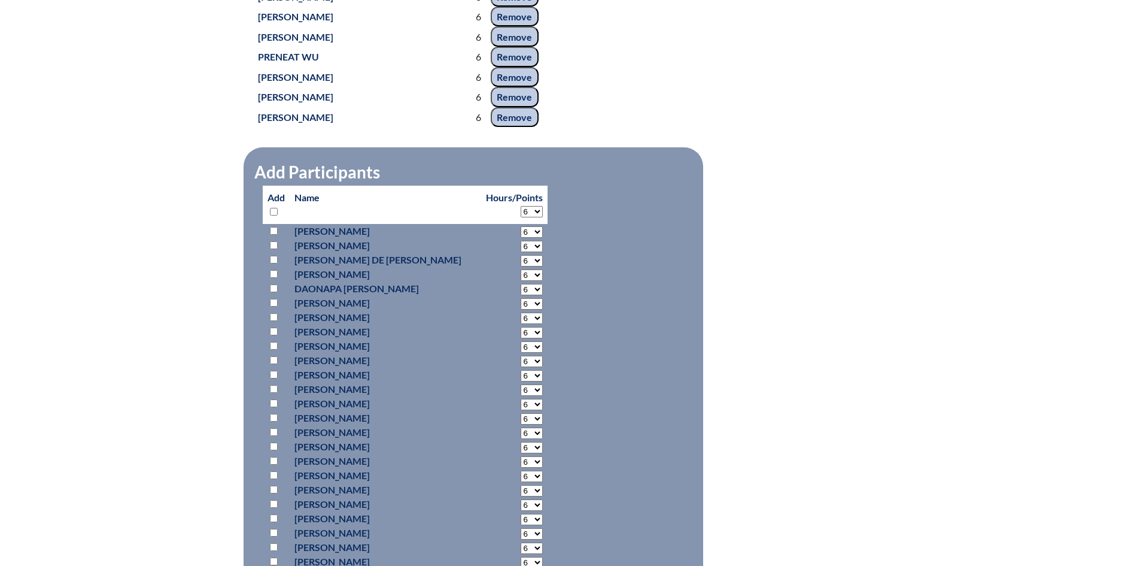
select select "6"
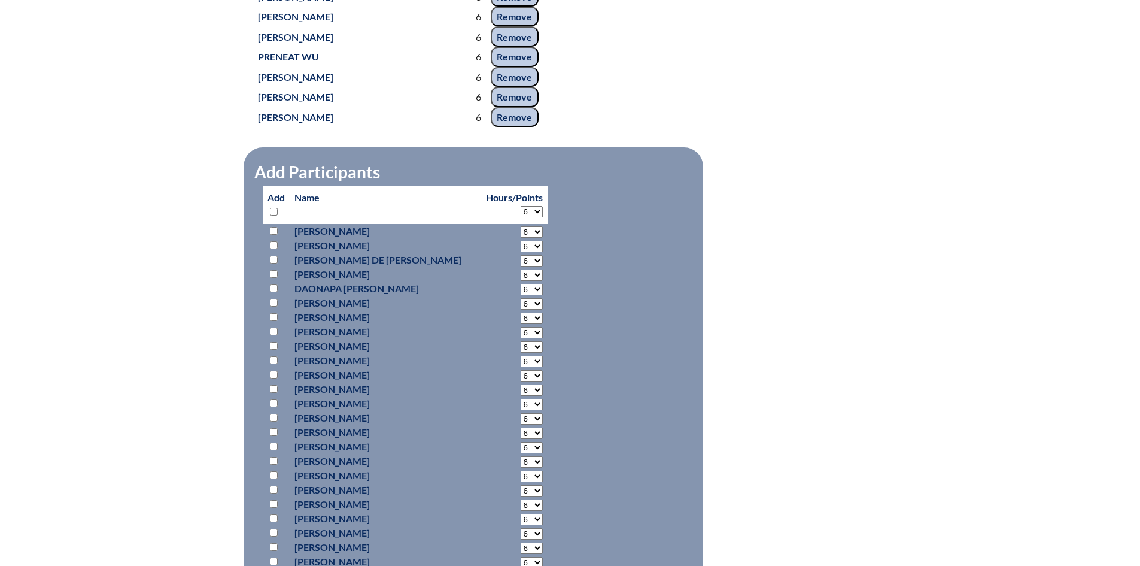
select select "6"
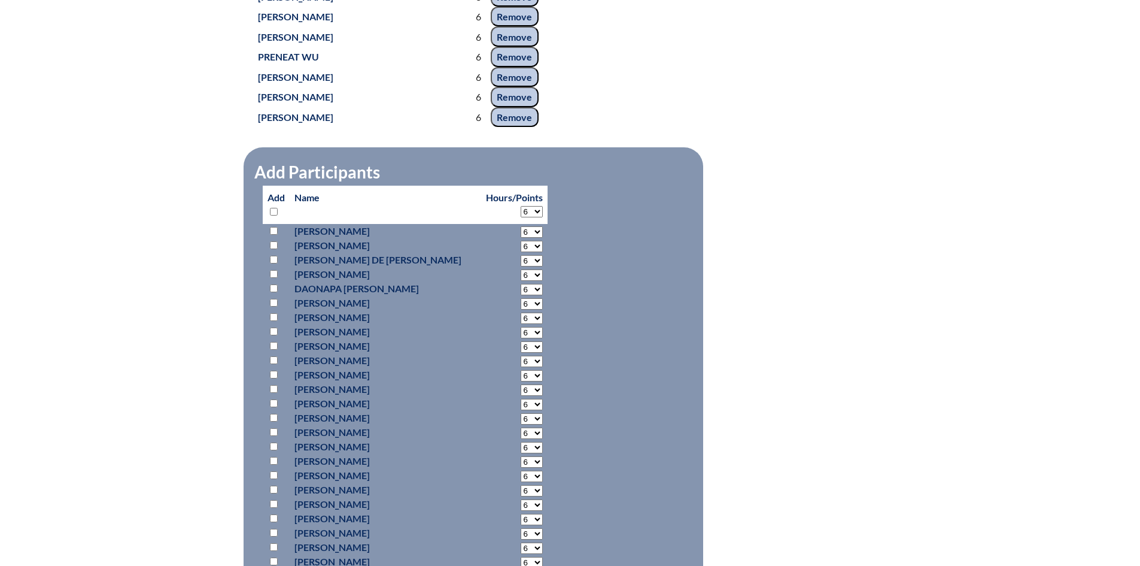
select select "6"
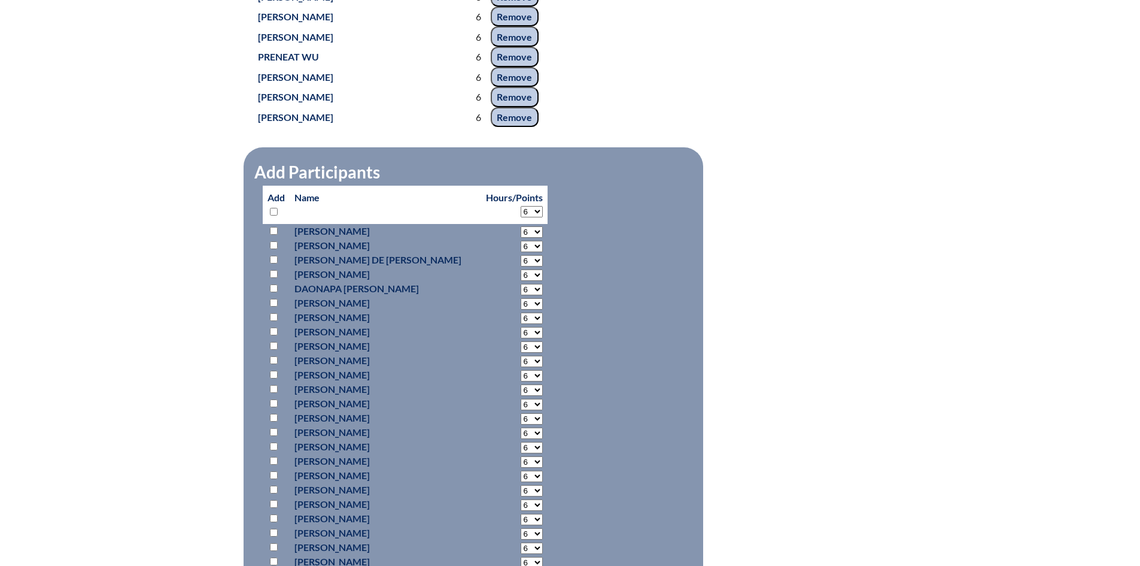
select select "6"
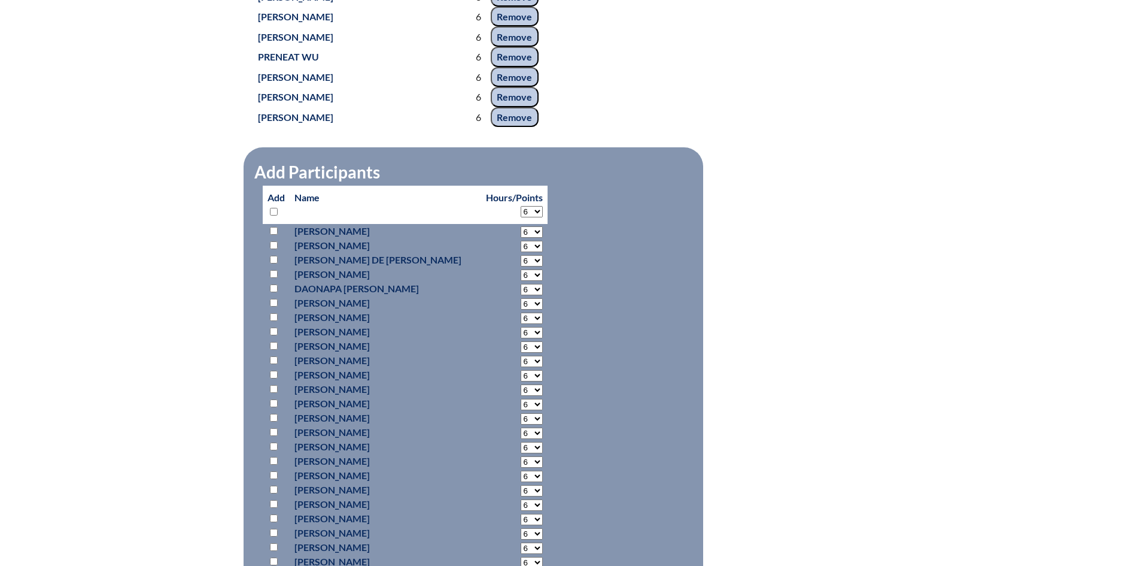
select select "6"
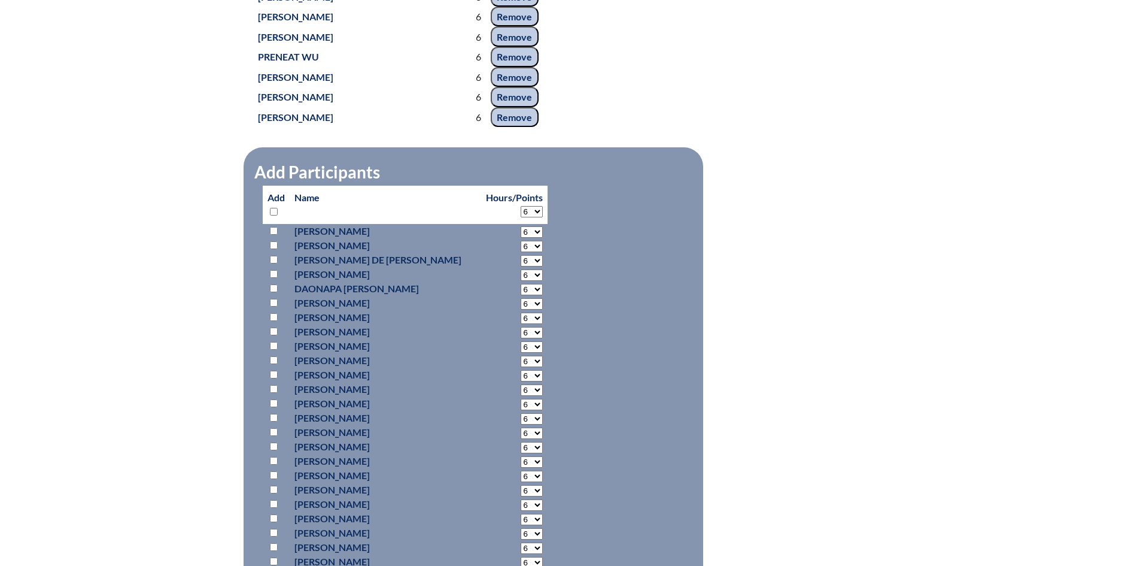
select select "6"
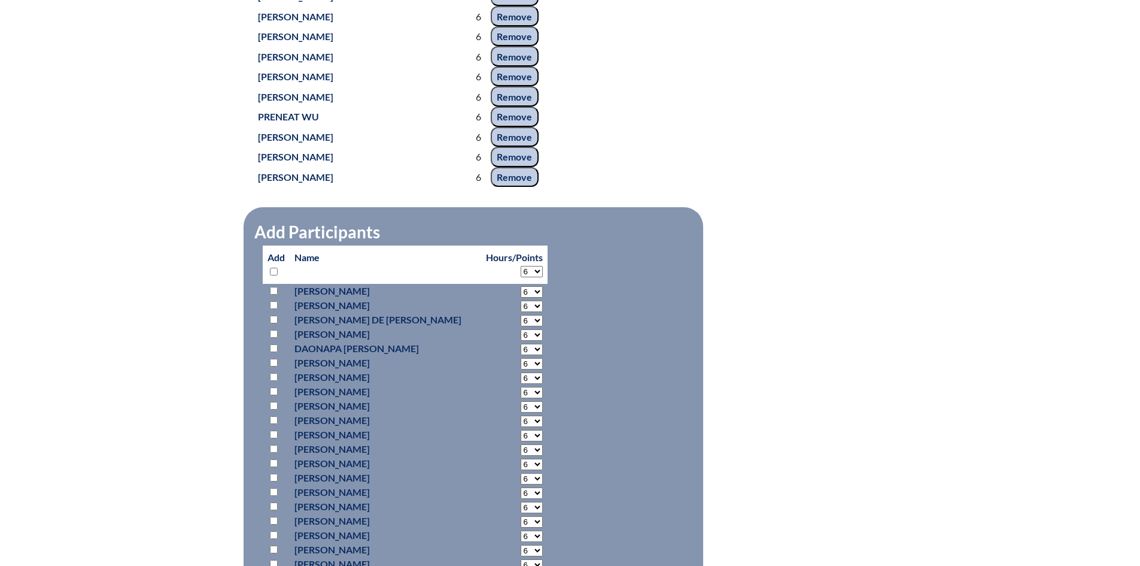
click at [274, 315] on input "checkbox" at bounding box center [274, 319] width 8 height 8
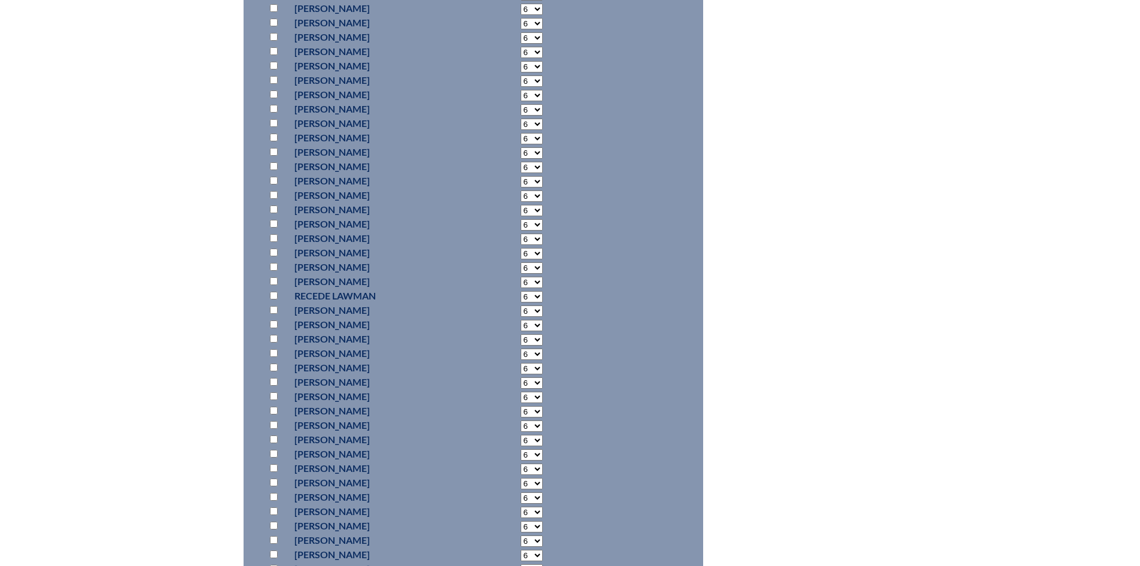
scroll to position [7962, 0]
click at [272, 113] on input "checkbox" at bounding box center [274, 116] width 8 height 8
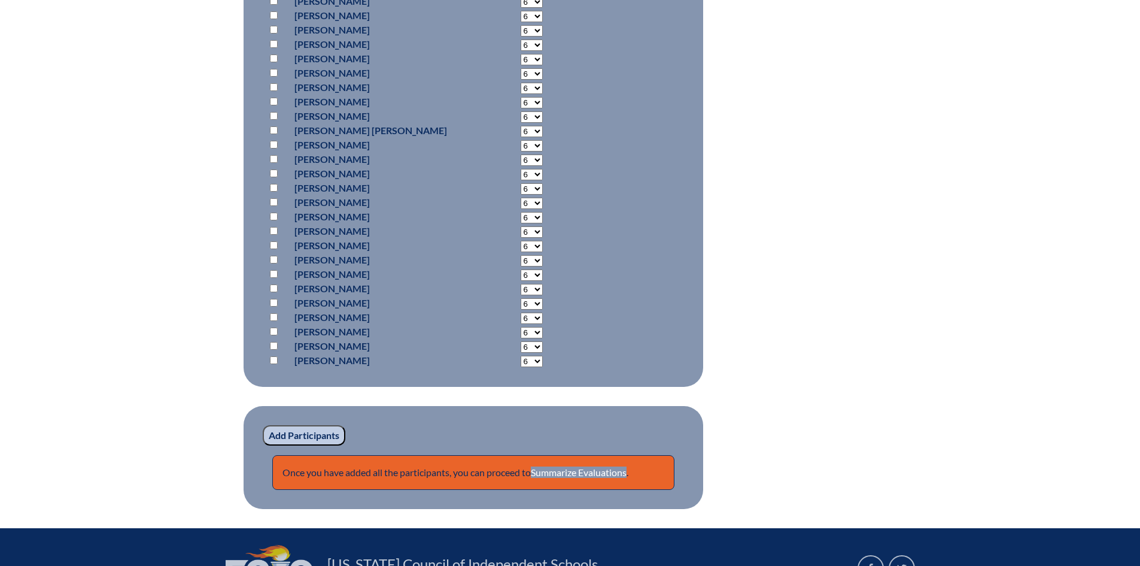
scroll to position [9619, 0]
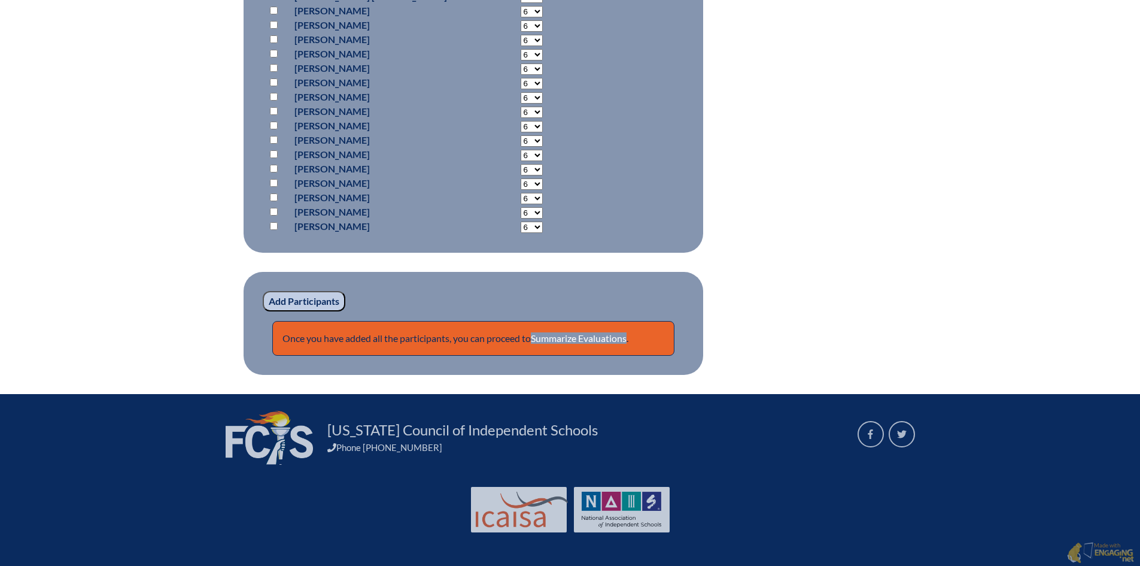
click at [319, 293] on input "Add Participants" at bounding box center [304, 301] width 83 height 20
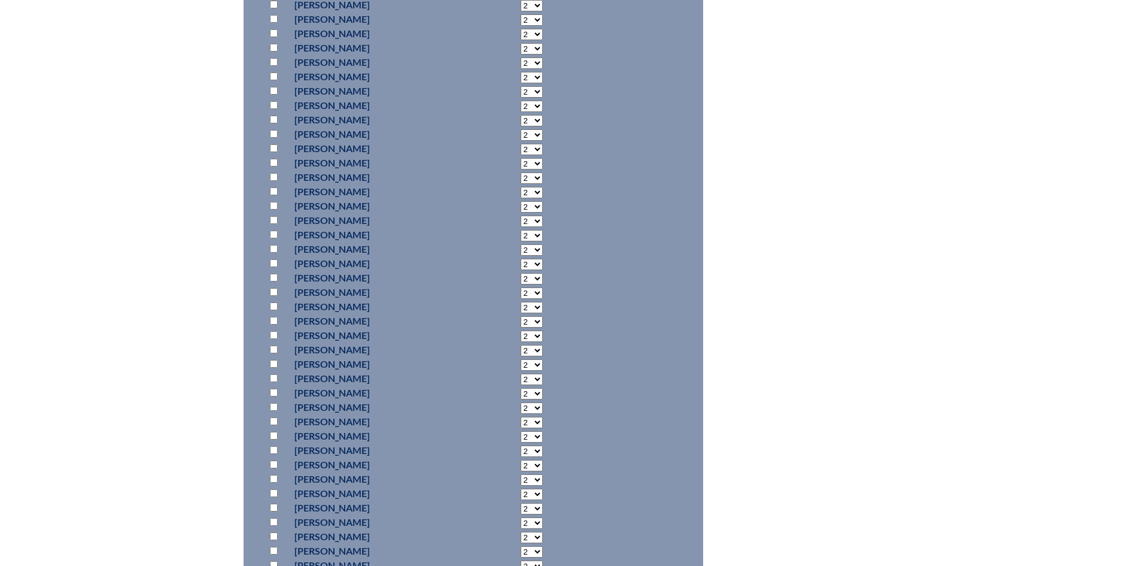
scroll to position [7871, 0]
click at [275, 343] on input "checkbox" at bounding box center [274, 347] width 8 height 8
checkbox input "true"
select select "6"
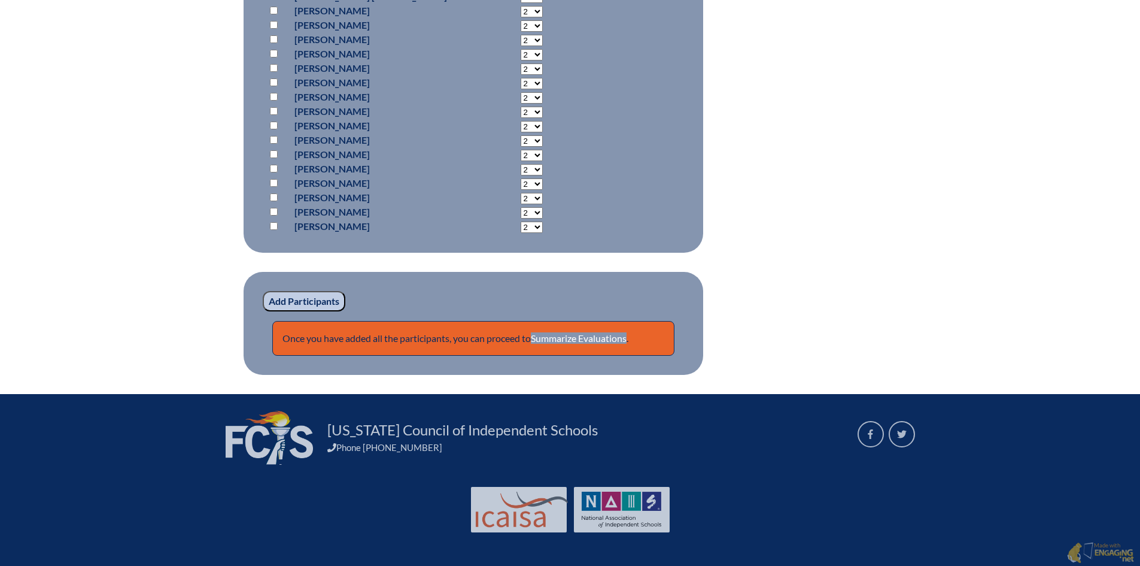
click at [282, 302] on input "Add Participants" at bounding box center [304, 301] width 83 height 20
